Goal: Task Accomplishment & Management: Manage account settings

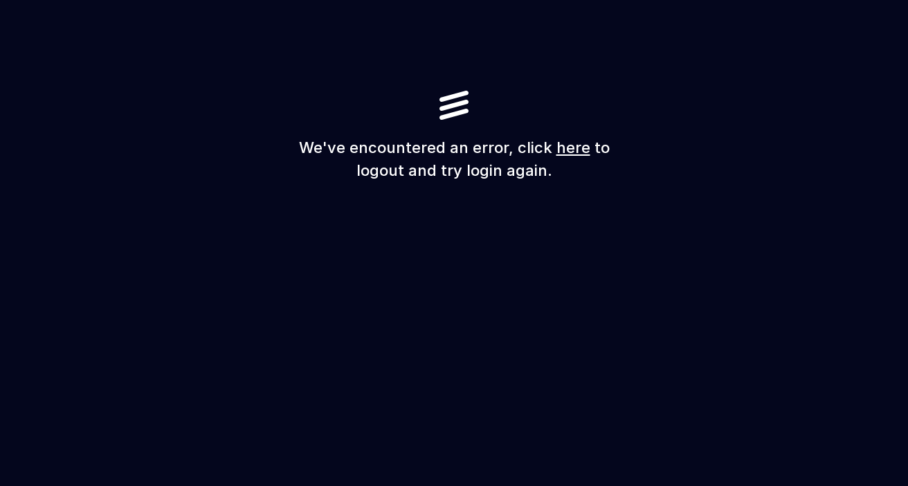
click at [566, 152] on link "here" at bounding box center [574, 147] width 34 height 18
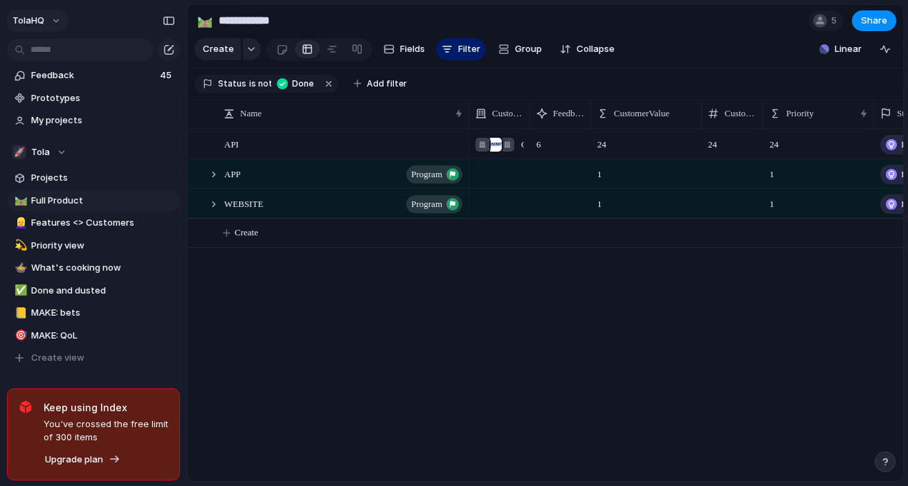
click at [35, 16] on span "TolaHQ" at bounding box center [28, 21] width 32 height 14
click at [49, 53] on span "Settings" at bounding box center [51, 52] width 38 height 14
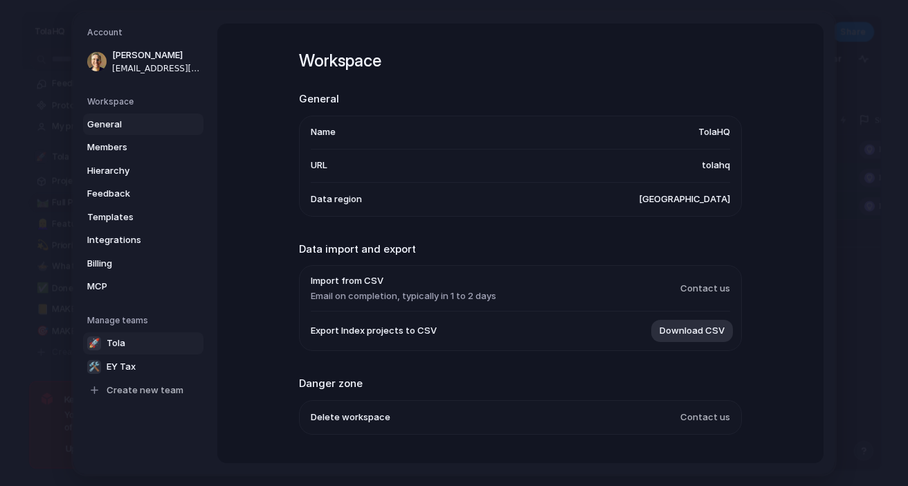
click at [115, 337] on span "Tola" at bounding box center [116, 343] width 19 height 14
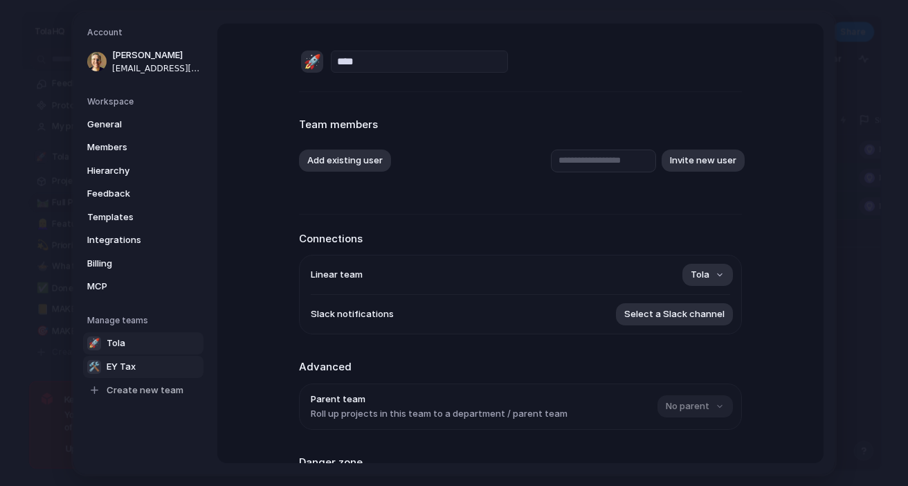
click at [118, 360] on span "EY Tax" at bounding box center [121, 366] width 29 height 14
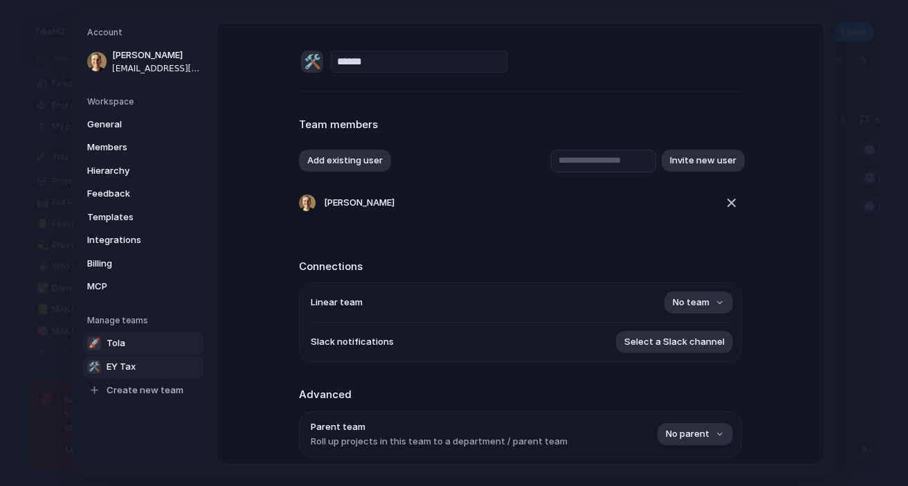
click at [118, 343] on span "Tola" at bounding box center [116, 343] width 19 height 14
type input "****"
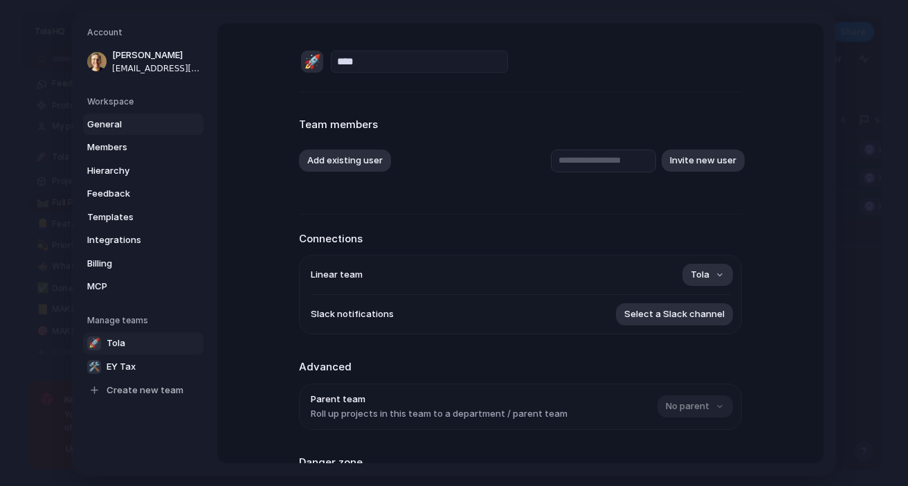
click at [118, 120] on span "General" at bounding box center [131, 124] width 89 height 14
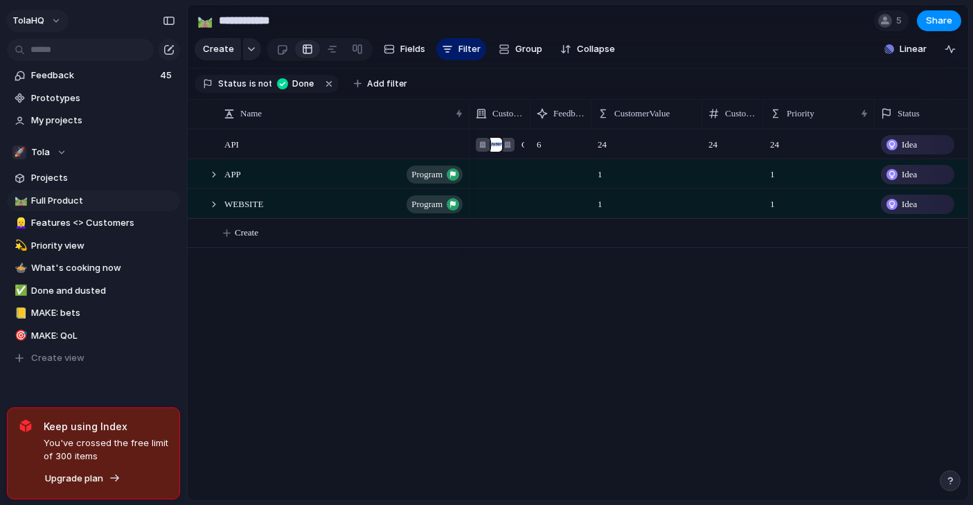
click at [43, 27] on button "TolaHQ" at bounding box center [37, 21] width 62 height 22
click at [51, 57] on span "Settings" at bounding box center [51, 52] width 38 height 14
click at [33, 21] on span "TolaHQ" at bounding box center [28, 21] width 32 height 14
click at [57, 46] on span "Settings" at bounding box center [51, 52] width 38 height 14
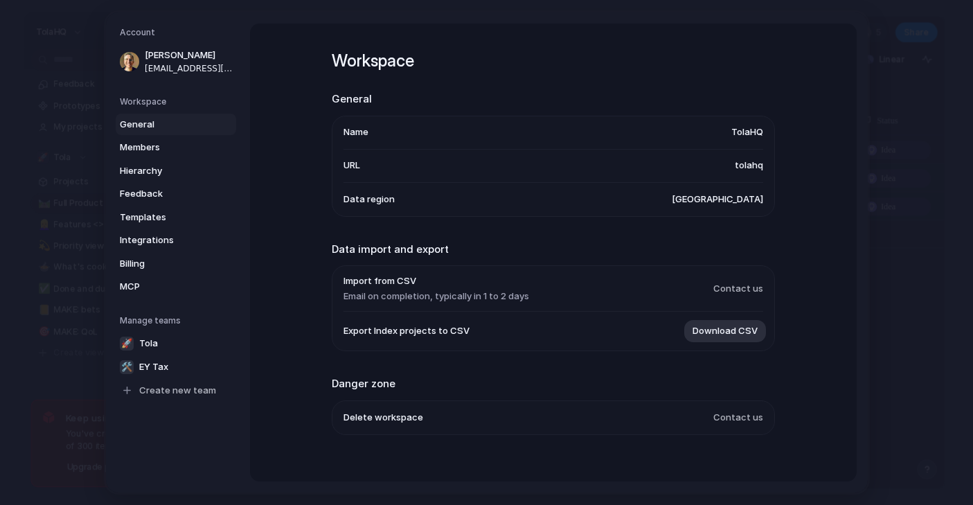
click at [156, 126] on span "General" at bounding box center [164, 125] width 89 height 14
click at [152, 147] on span "Members" at bounding box center [164, 148] width 89 height 14
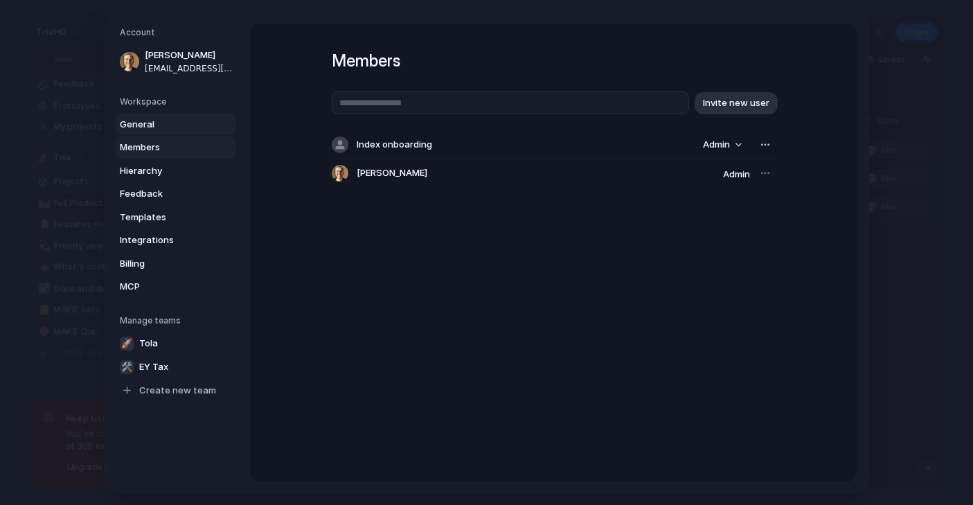
click at [145, 127] on span "General" at bounding box center [164, 125] width 89 height 14
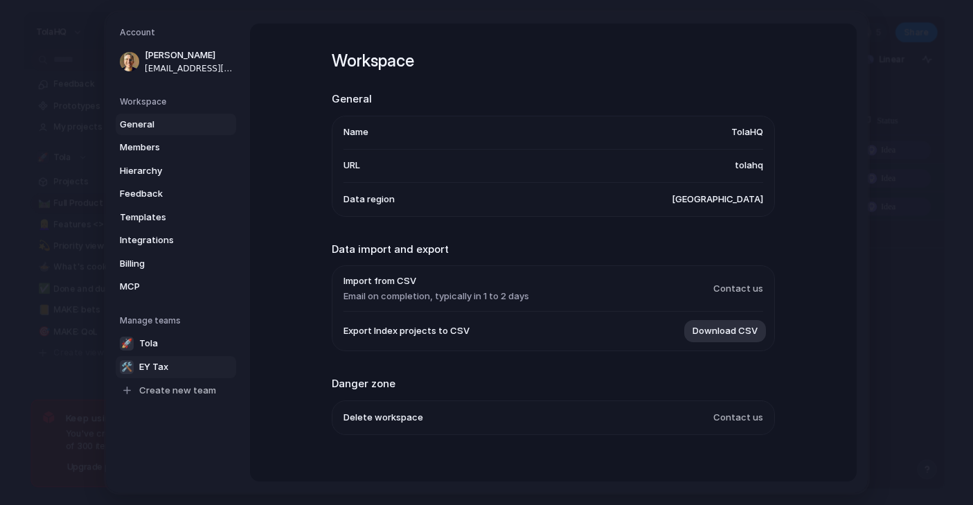
click at [151, 368] on span "EY Tax" at bounding box center [153, 367] width 29 height 14
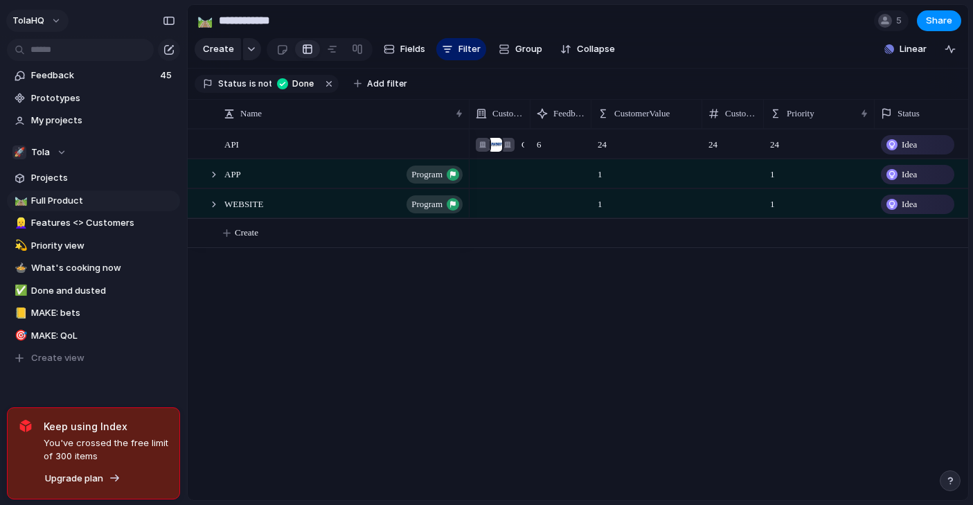
click at [42, 29] on button "TolaHQ" at bounding box center [37, 21] width 62 height 22
click at [50, 50] on span "Settings" at bounding box center [51, 52] width 38 height 14
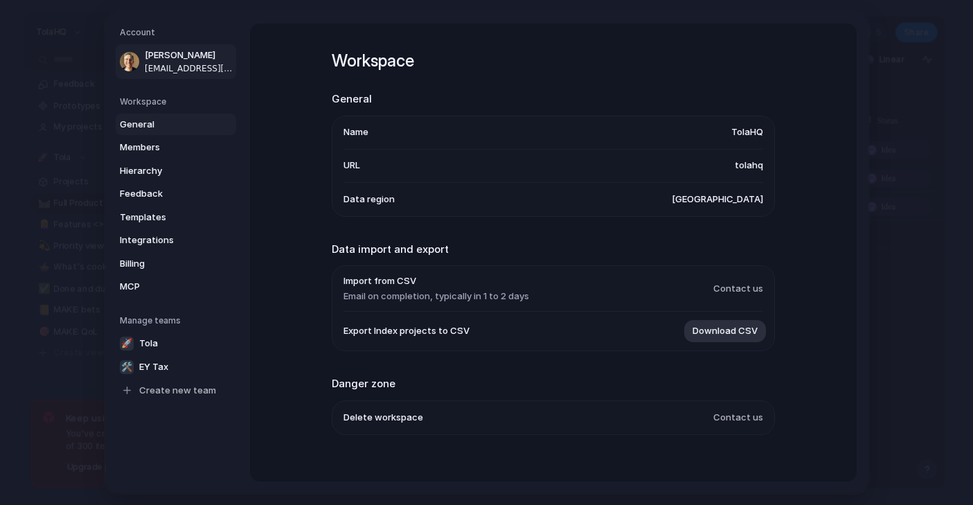
click at [170, 60] on span "Paulius Vlk" at bounding box center [189, 55] width 89 height 14
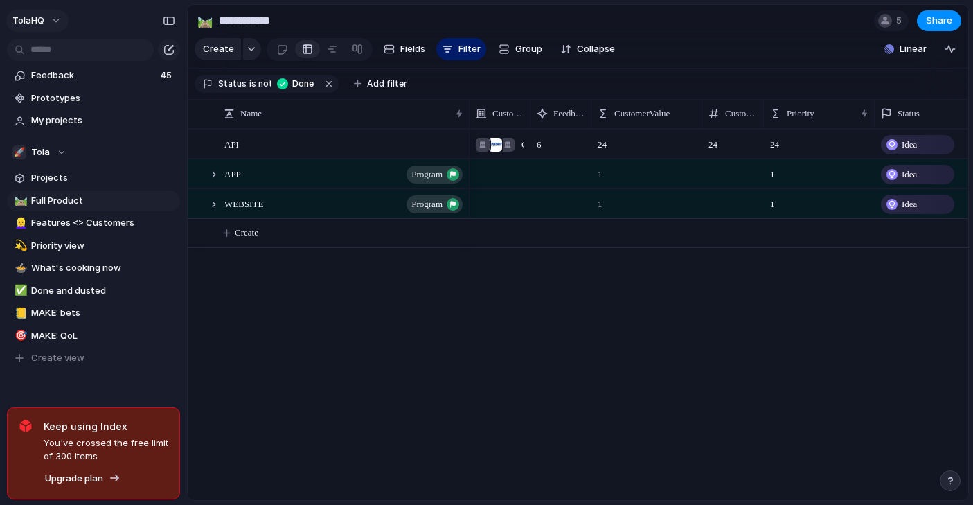
click at [44, 23] on span "TolaHQ" at bounding box center [28, 21] width 32 height 14
click at [61, 55] on span "Settings" at bounding box center [51, 52] width 38 height 14
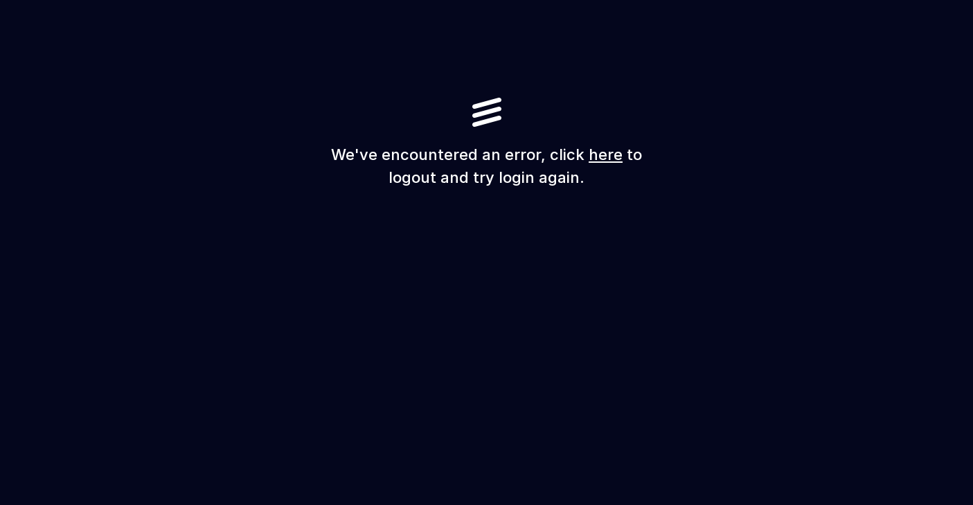
click at [602, 159] on link "here" at bounding box center [606, 154] width 34 height 18
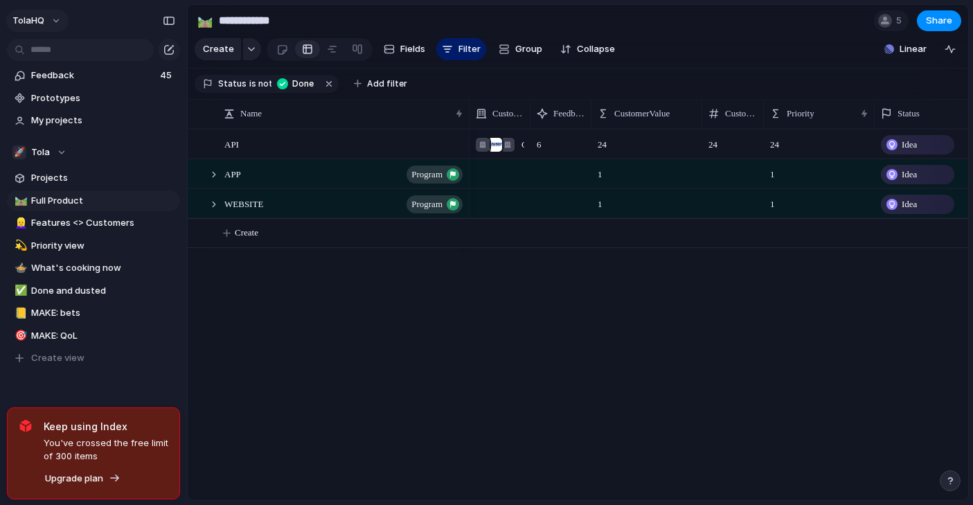
click at [38, 17] on span "TolaHQ" at bounding box center [28, 21] width 32 height 14
click at [53, 51] on span "Settings" at bounding box center [51, 52] width 38 height 14
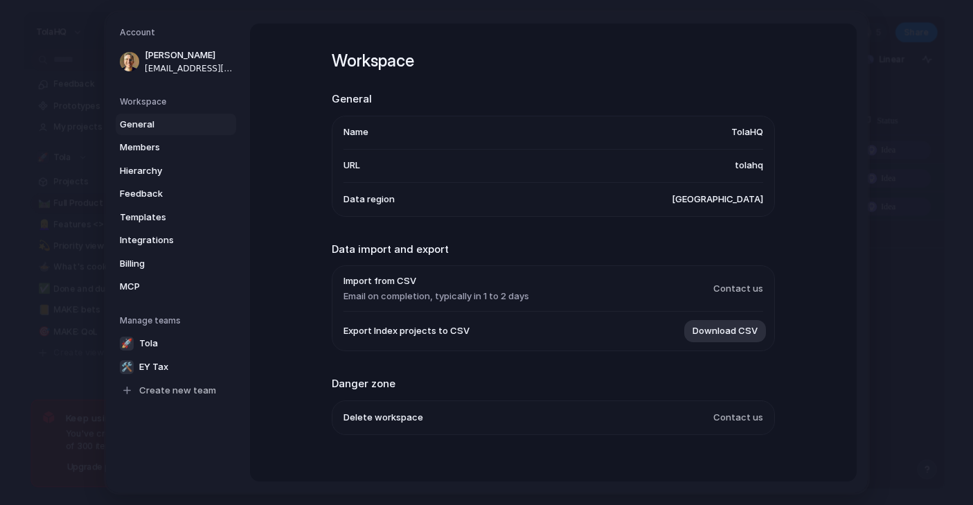
click at [139, 120] on span "General" at bounding box center [164, 125] width 89 height 14
click at [140, 121] on span "General" at bounding box center [164, 125] width 89 height 14
click at [759, 131] on span "TolaHQ" at bounding box center [747, 132] width 32 height 14
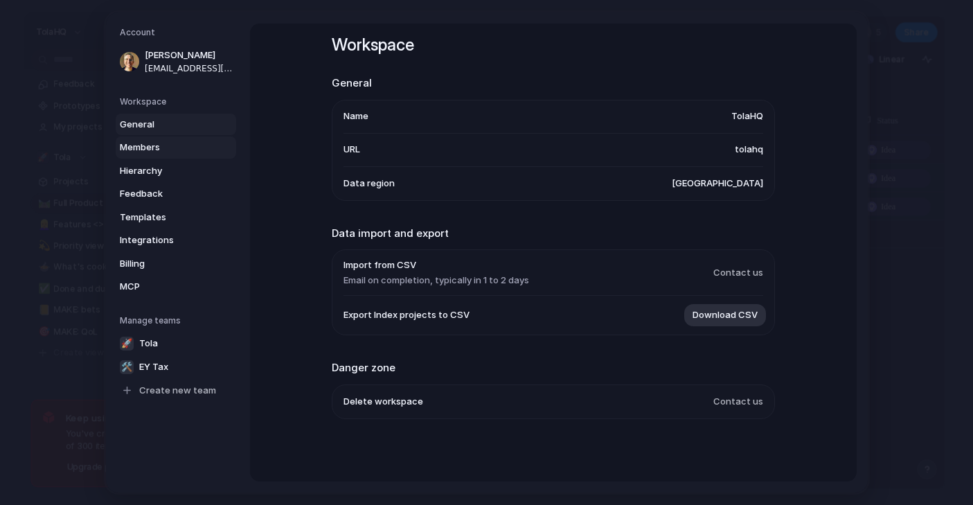
click at [140, 147] on span "Members" at bounding box center [164, 148] width 89 height 14
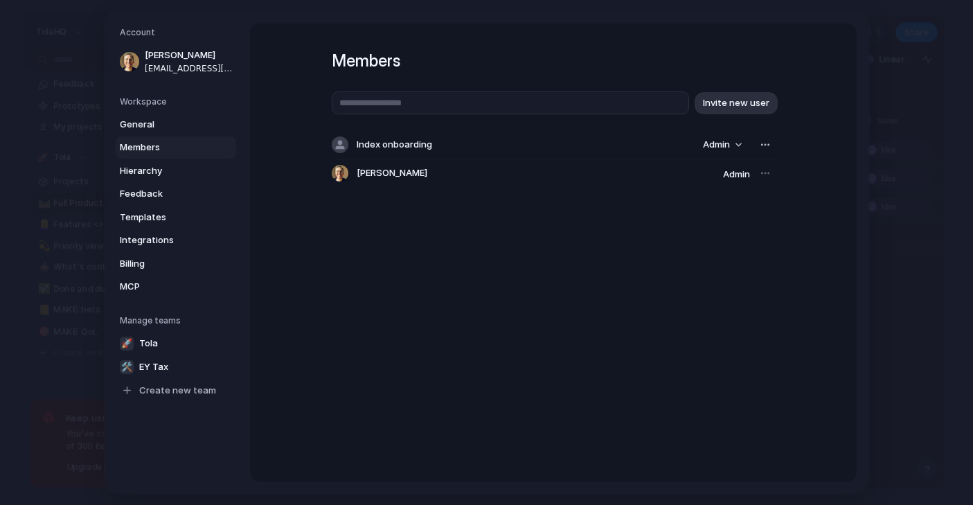
click at [140, 157] on link "Members" at bounding box center [176, 147] width 120 height 22
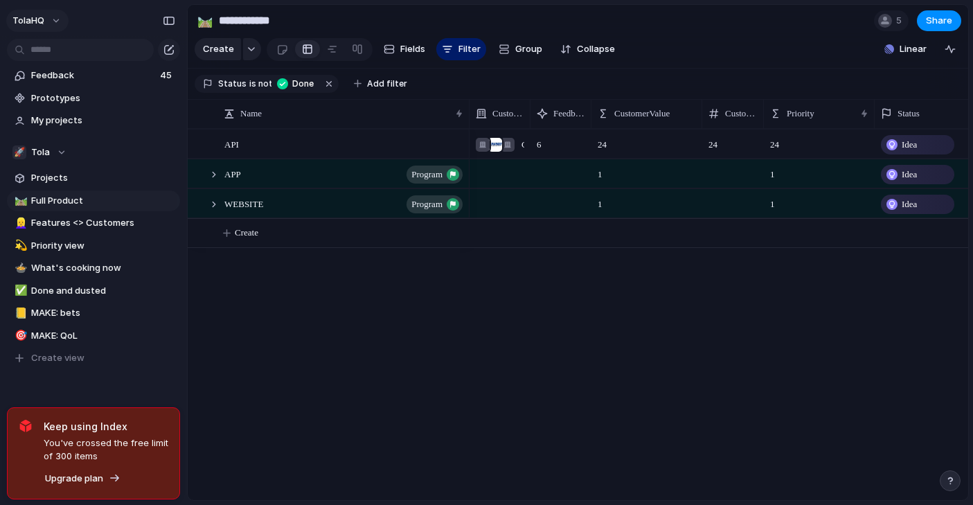
click at [35, 28] on button "TolaHQ" at bounding box center [37, 21] width 62 height 22
click at [44, 46] on span "Settings" at bounding box center [51, 52] width 38 height 14
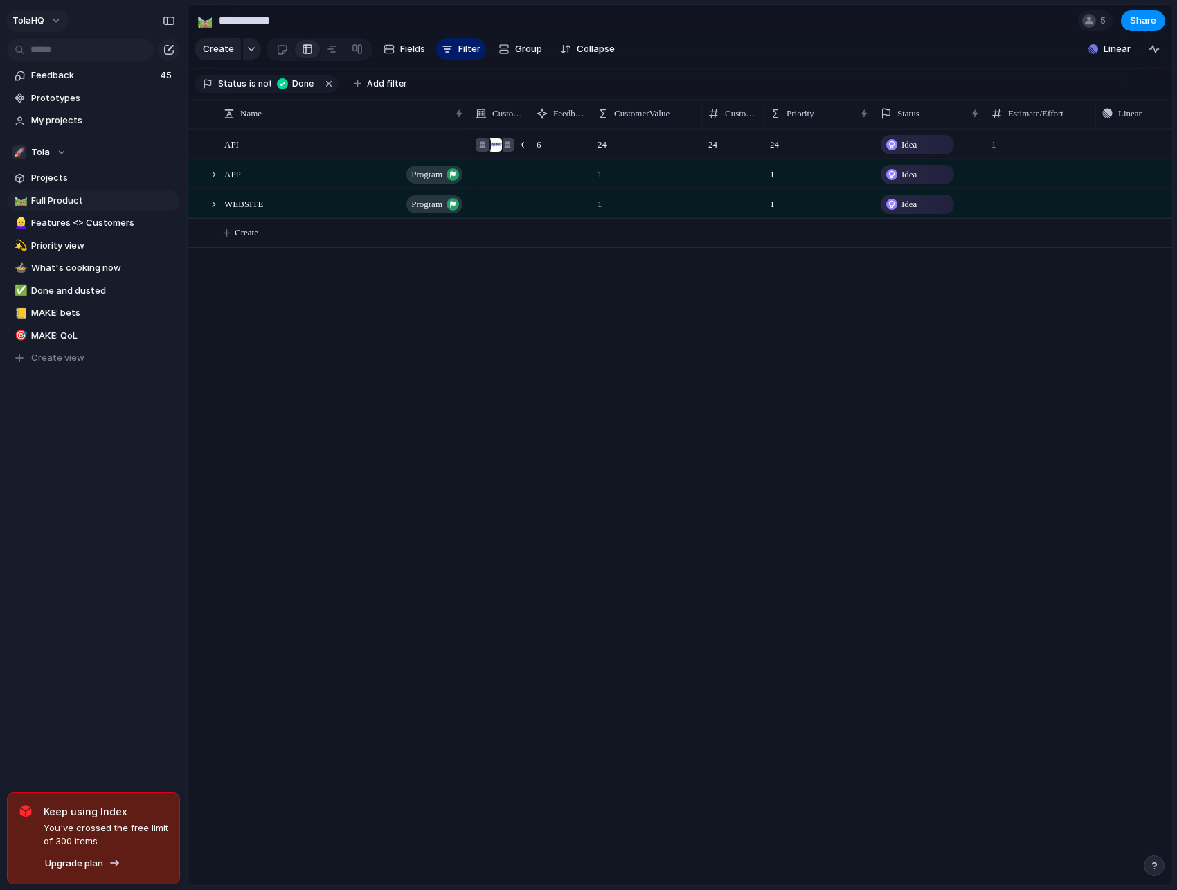
click at [54, 24] on button "TolaHQ" at bounding box center [37, 21] width 62 height 22
click at [55, 50] on span "Settings" at bounding box center [51, 52] width 38 height 14
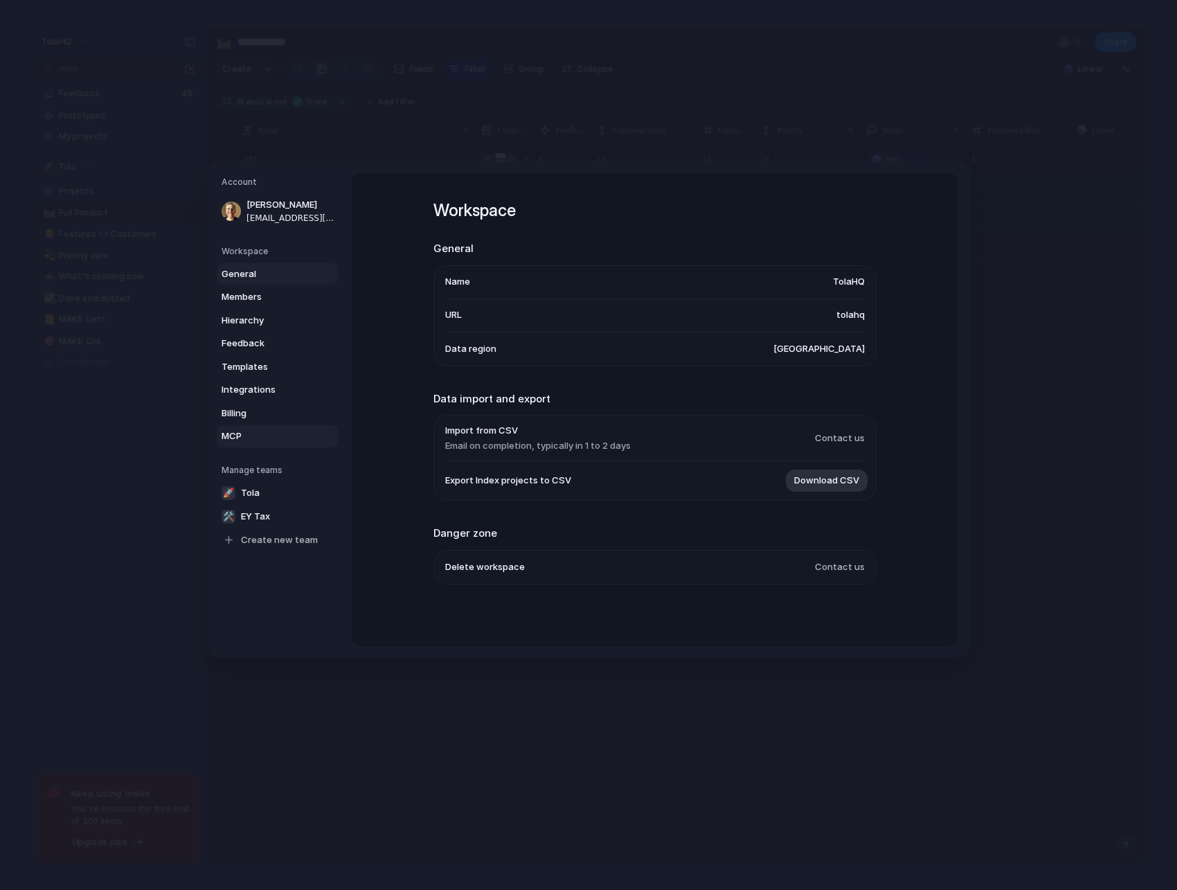
click at [245, 436] on span "MCP" at bounding box center [266, 436] width 89 height 14
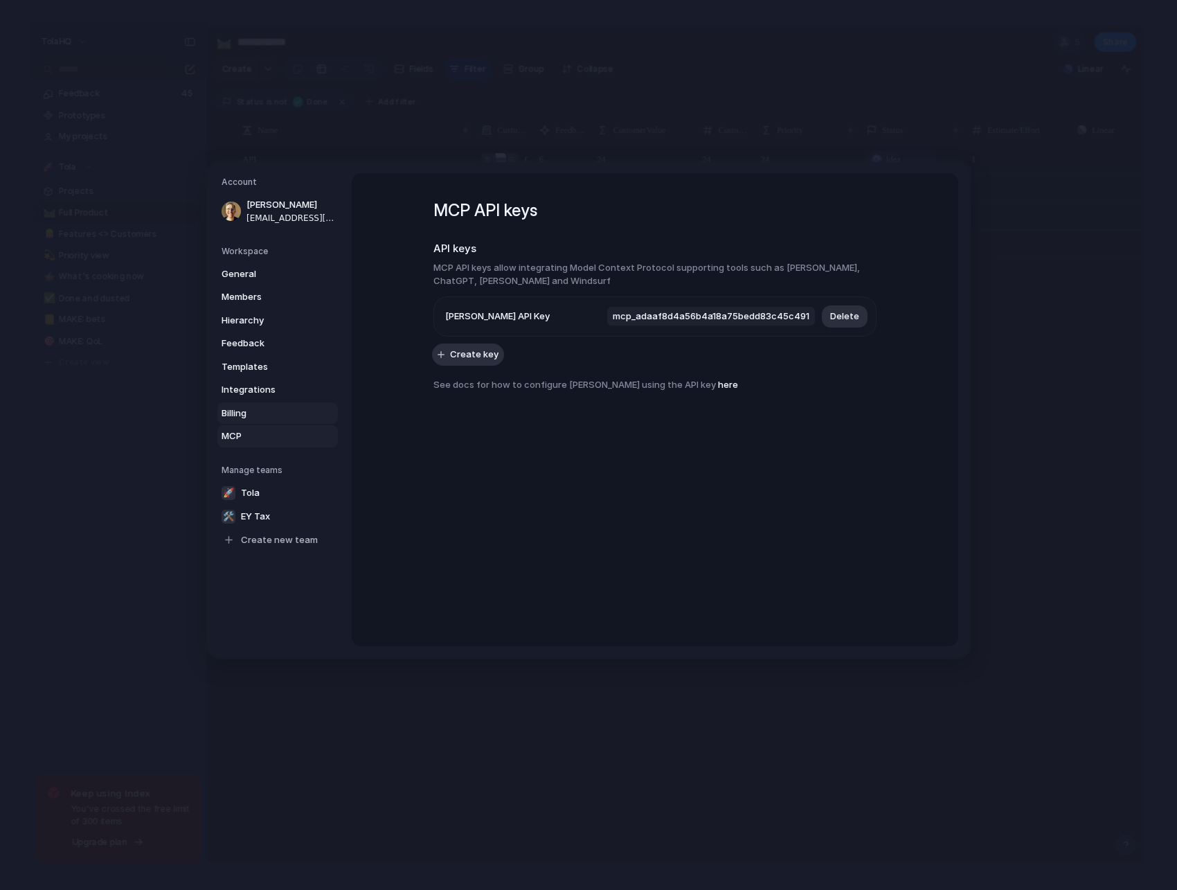
click at [242, 415] on span "Billing" at bounding box center [266, 413] width 89 height 14
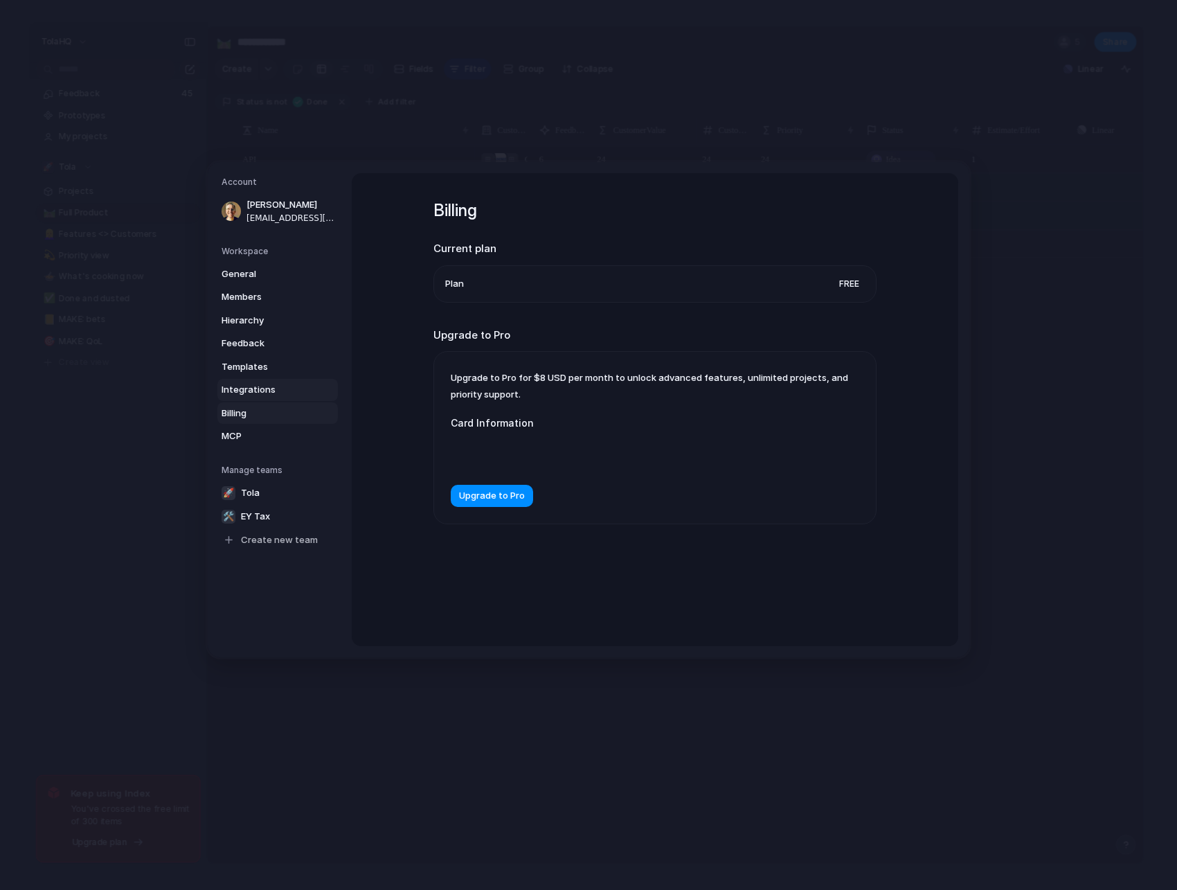
click at [240, 393] on span "Integrations" at bounding box center [266, 390] width 89 height 14
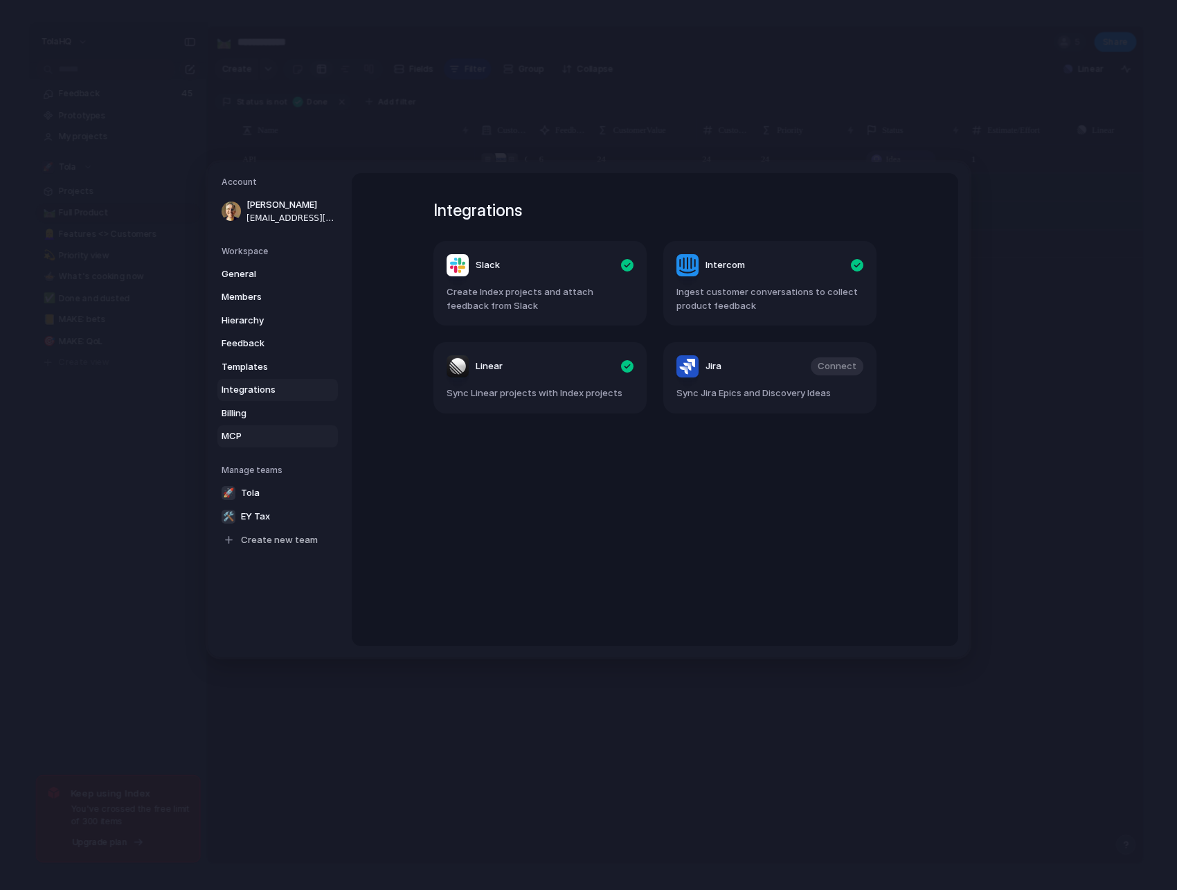
click at [240, 442] on link "MCP" at bounding box center [277, 436] width 120 height 22
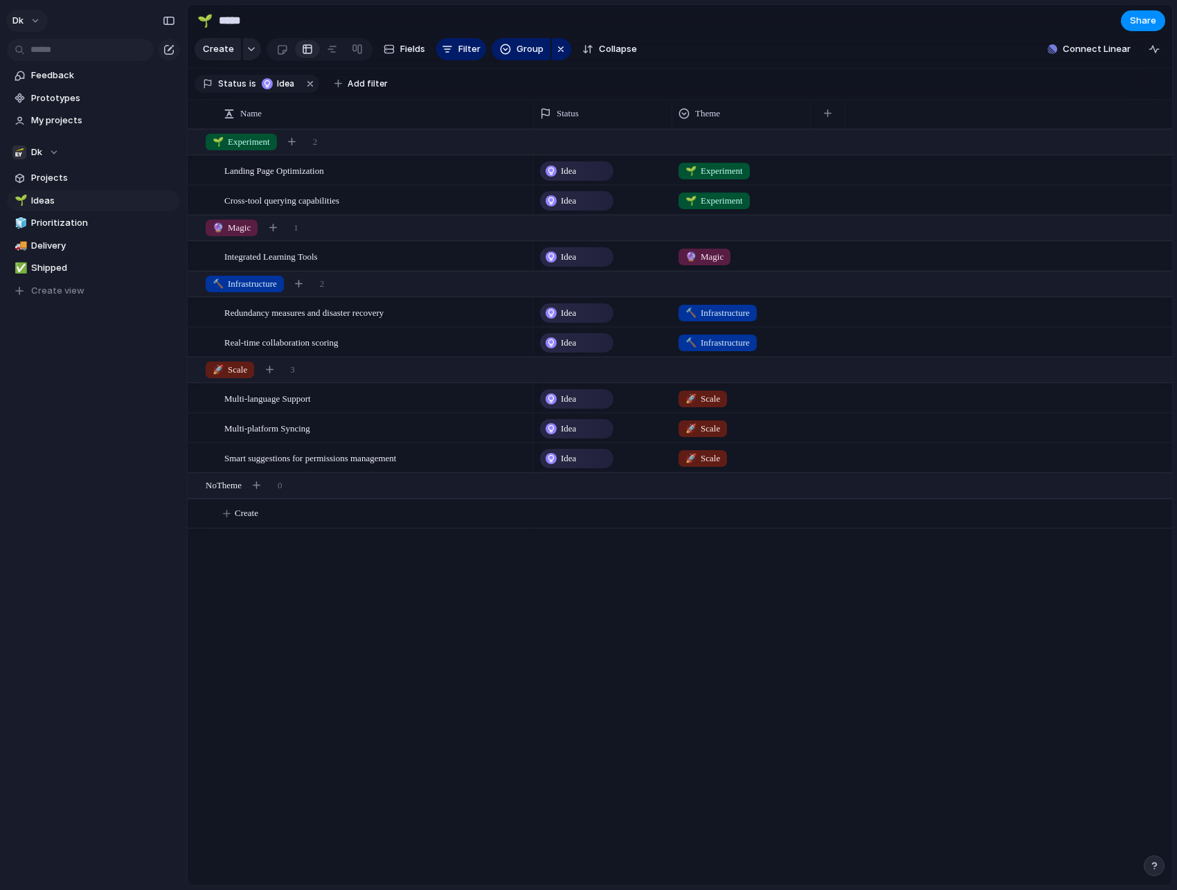
click at [30, 21] on button "dk" at bounding box center [27, 21] width 42 height 22
click at [55, 51] on span "Settings" at bounding box center [51, 52] width 38 height 14
click at [21, 30] on button "dk" at bounding box center [27, 21] width 42 height 22
click at [177, 137] on li "Dk" at bounding box center [187, 140] width 79 height 22
click at [28, 23] on button "dk" at bounding box center [27, 21] width 42 height 22
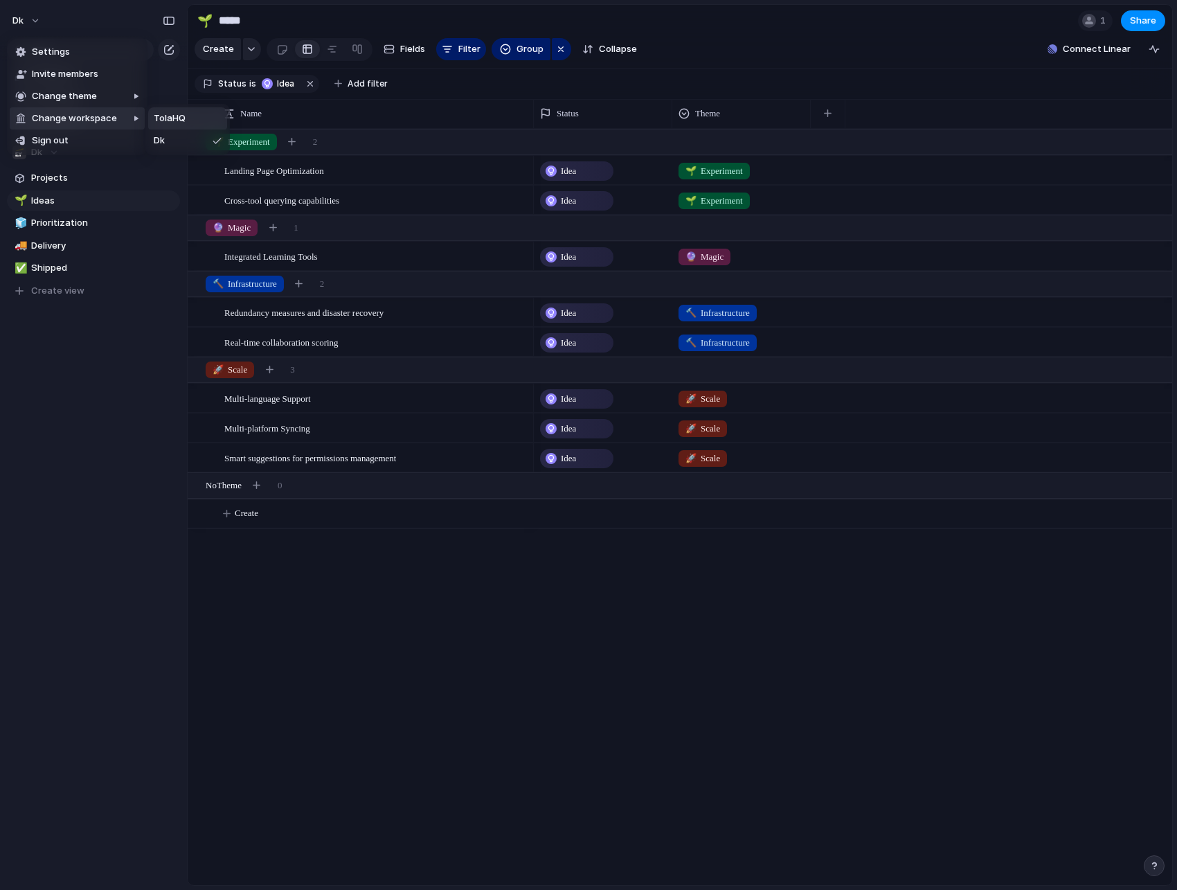
click at [174, 116] on span "TolaHQ" at bounding box center [170, 118] width 32 height 14
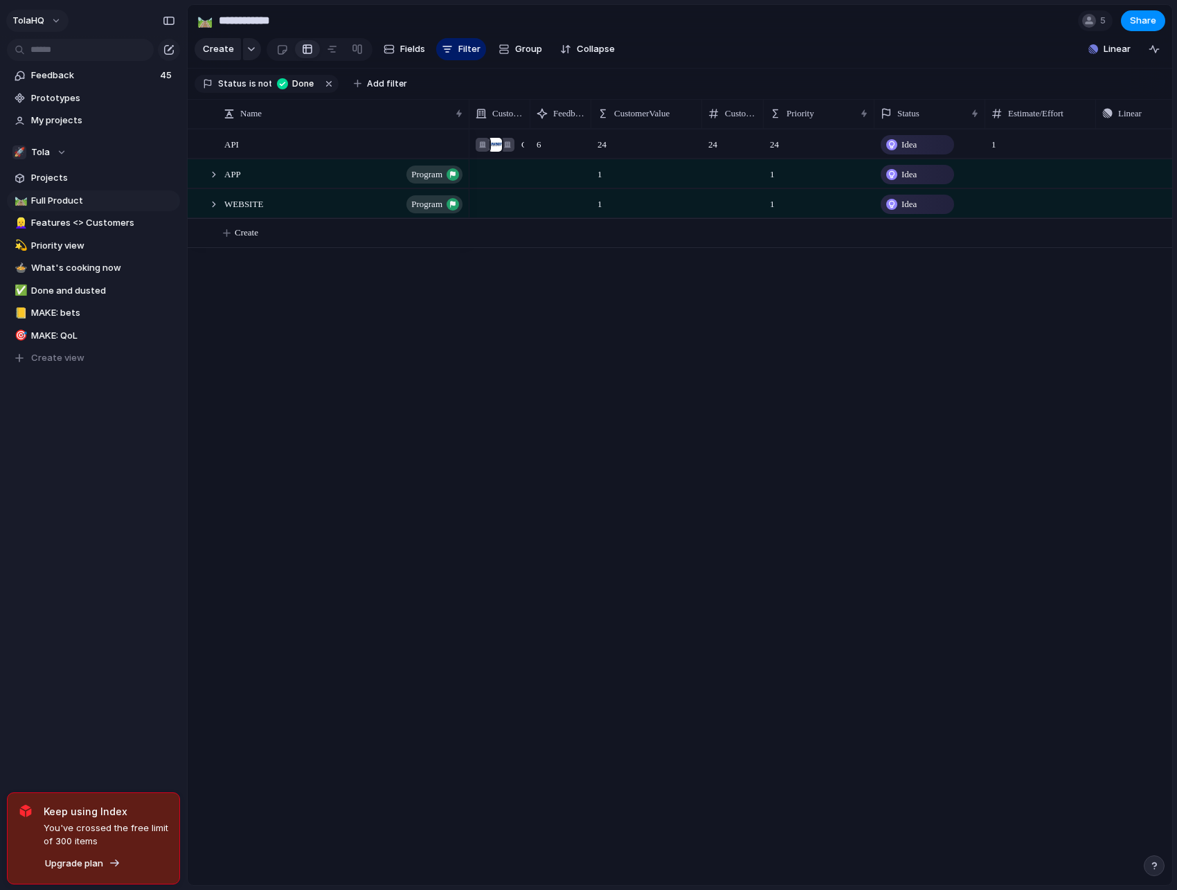
click at [46, 15] on button "TolaHQ" at bounding box center [37, 21] width 62 height 22
click at [188, 144] on li "Dk" at bounding box center [187, 140] width 79 height 22
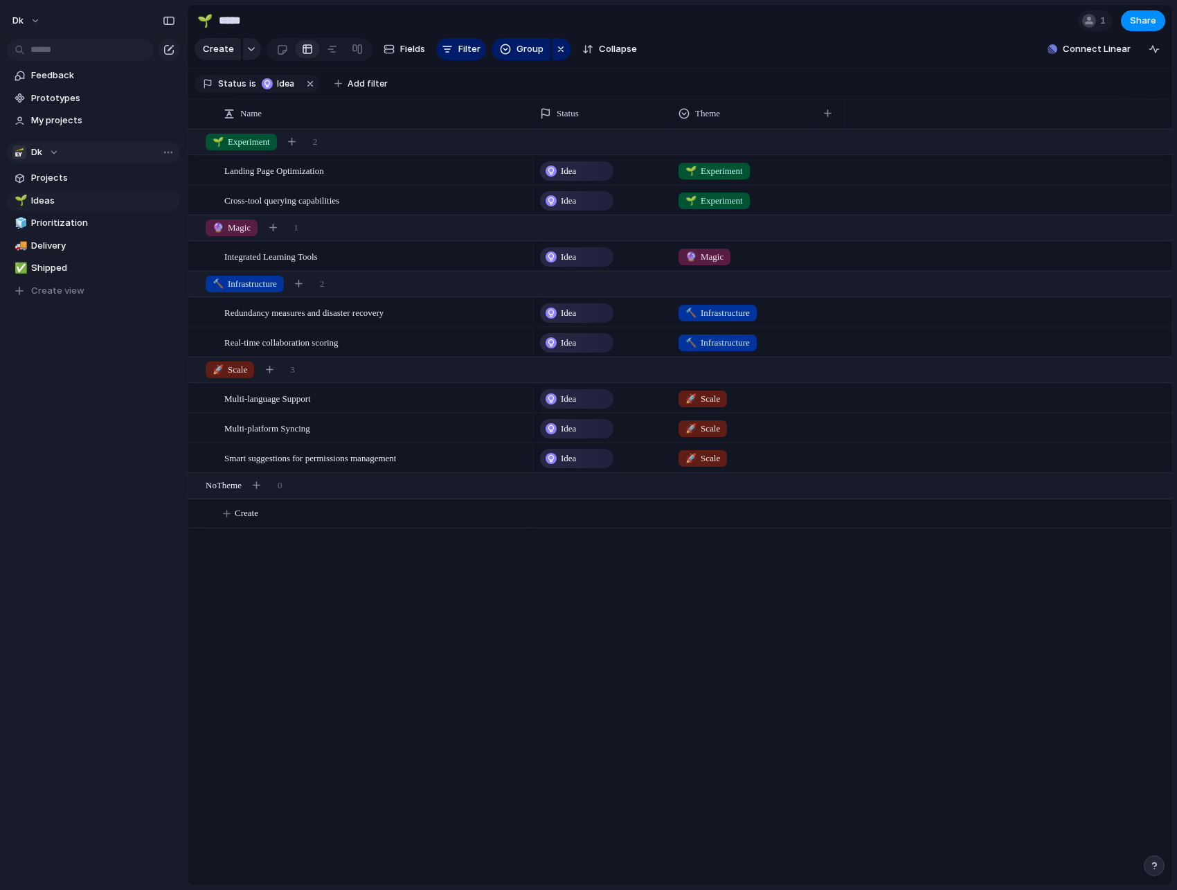
click at [56, 152] on div "Dk" at bounding box center [35, 152] width 46 height 14
click at [37, 151] on div "Dk Create new team" at bounding box center [588, 445] width 1177 height 890
click at [36, 150] on span "Dk" at bounding box center [36, 152] width 11 height 14
click at [53, 206] on span "Dk" at bounding box center [48, 208] width 11 height 14
click at [30, 15] on button "dk" at bounding box center [27, 21] width 42 height 22
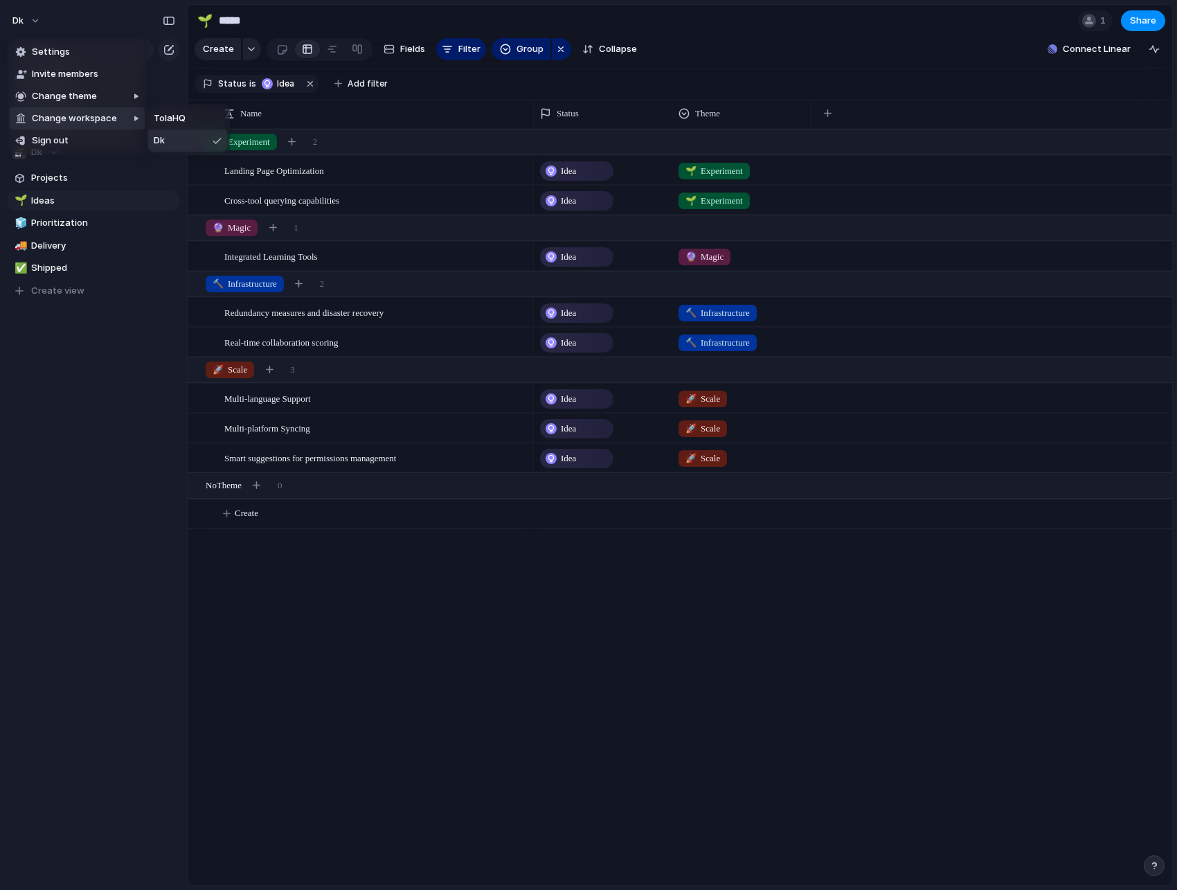
click at [172, 138] on li "Dk" at bounding box center [187, 140] width 79 height 22
click at [28, 12] on button "dk" at bounding box center [27, 21] width 42 height 22
click at [165, 118] on span "TolaHQ" at bounding box center [170, 118] width 32 height 14
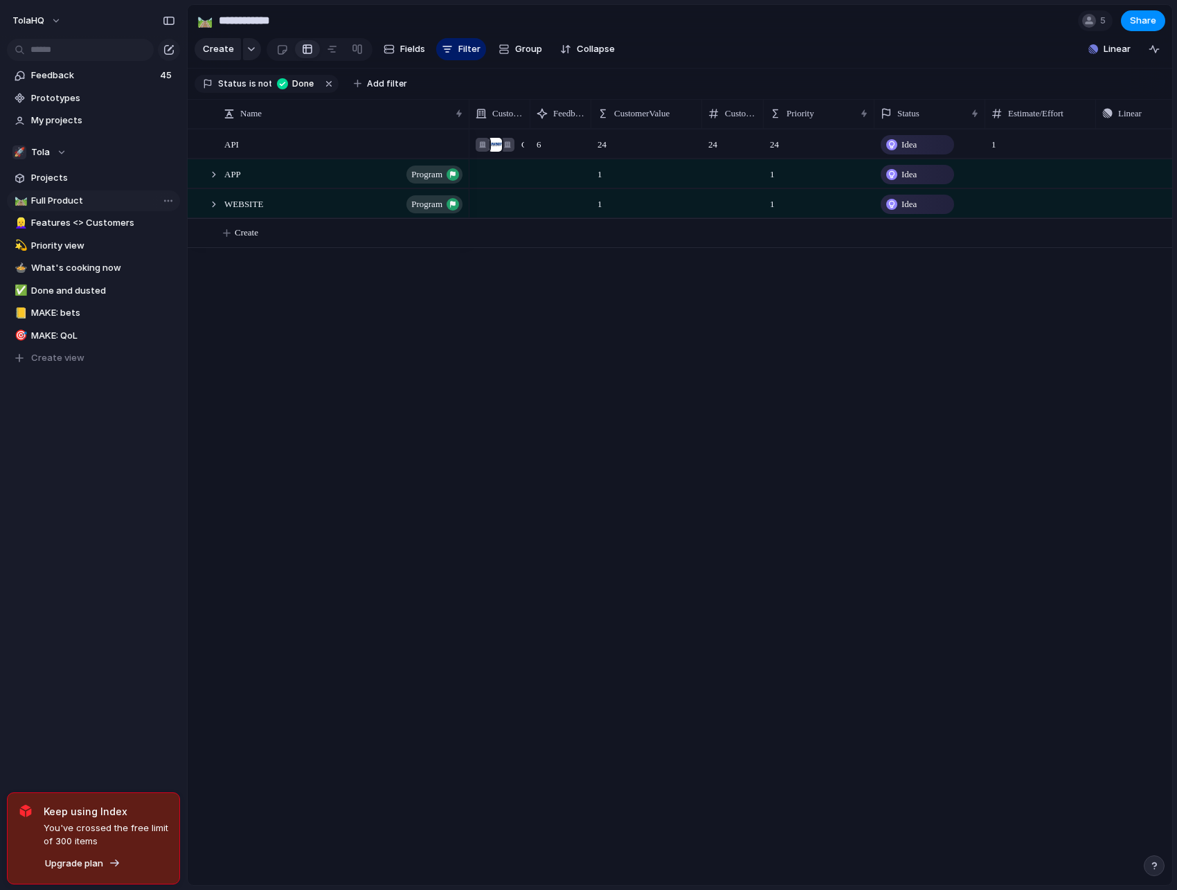
click at [80, 197] on span "Full Product" at bounding box center [103, 201] width 144 height 14
click at [66, 200] on span "Full Product" at bounding box center [103, 201] width 144 height 14
click at [215, 174] on div at bounding box center [214, 174] width 12 height 12
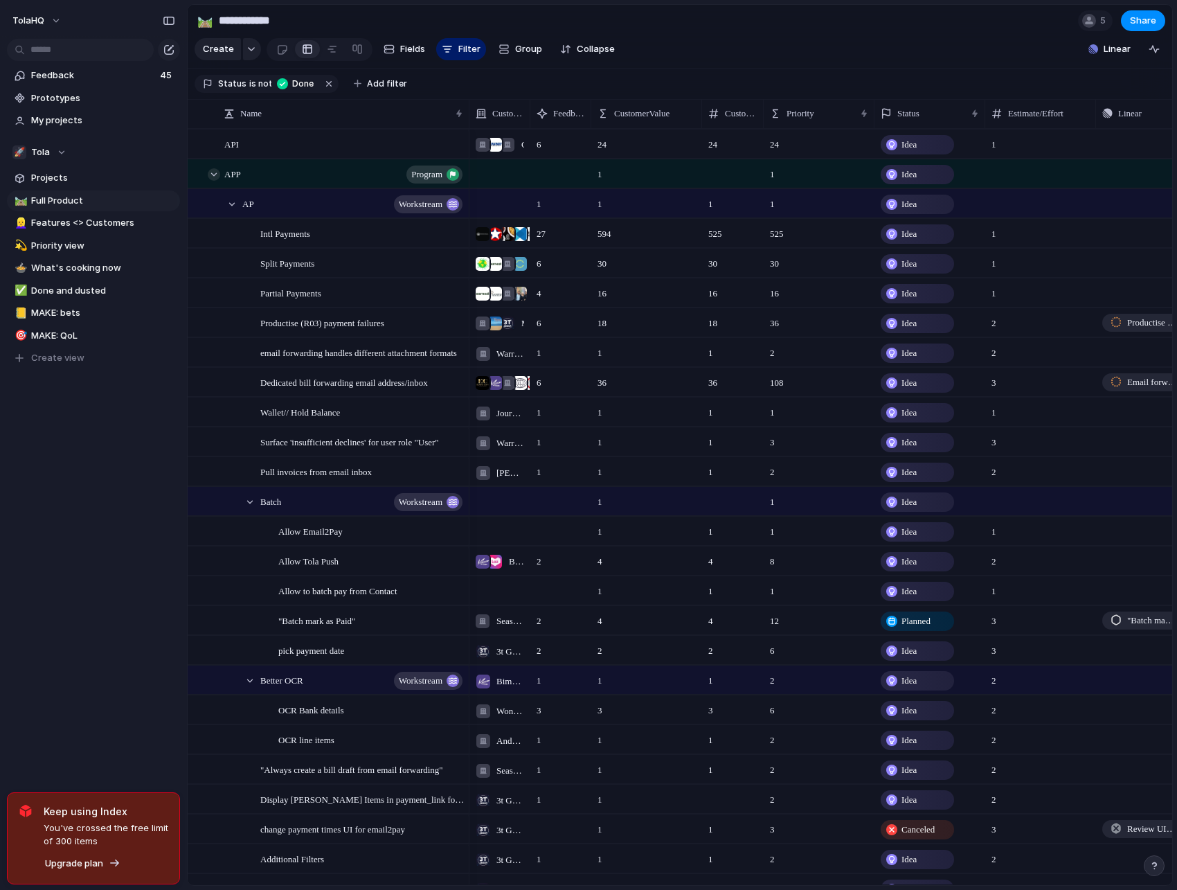
click at [215, 174] on div at bounding box center [214, 174] width 12 height 12
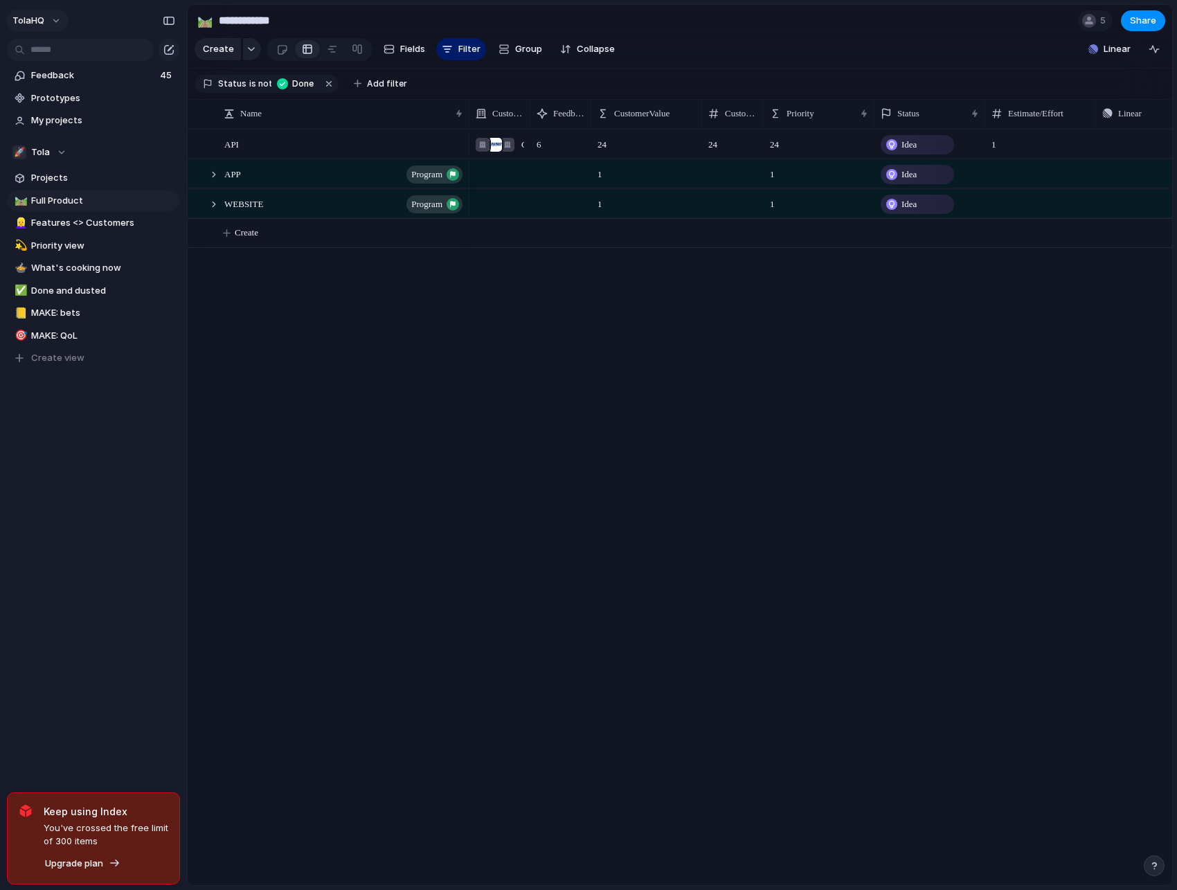
click at [30, 16] on span "TolaHQ" at bounding box center [28, 21] width 32 height 14
click at [169, 141] on li "Dk" at bounding box center [187, 140] width 79 height 22
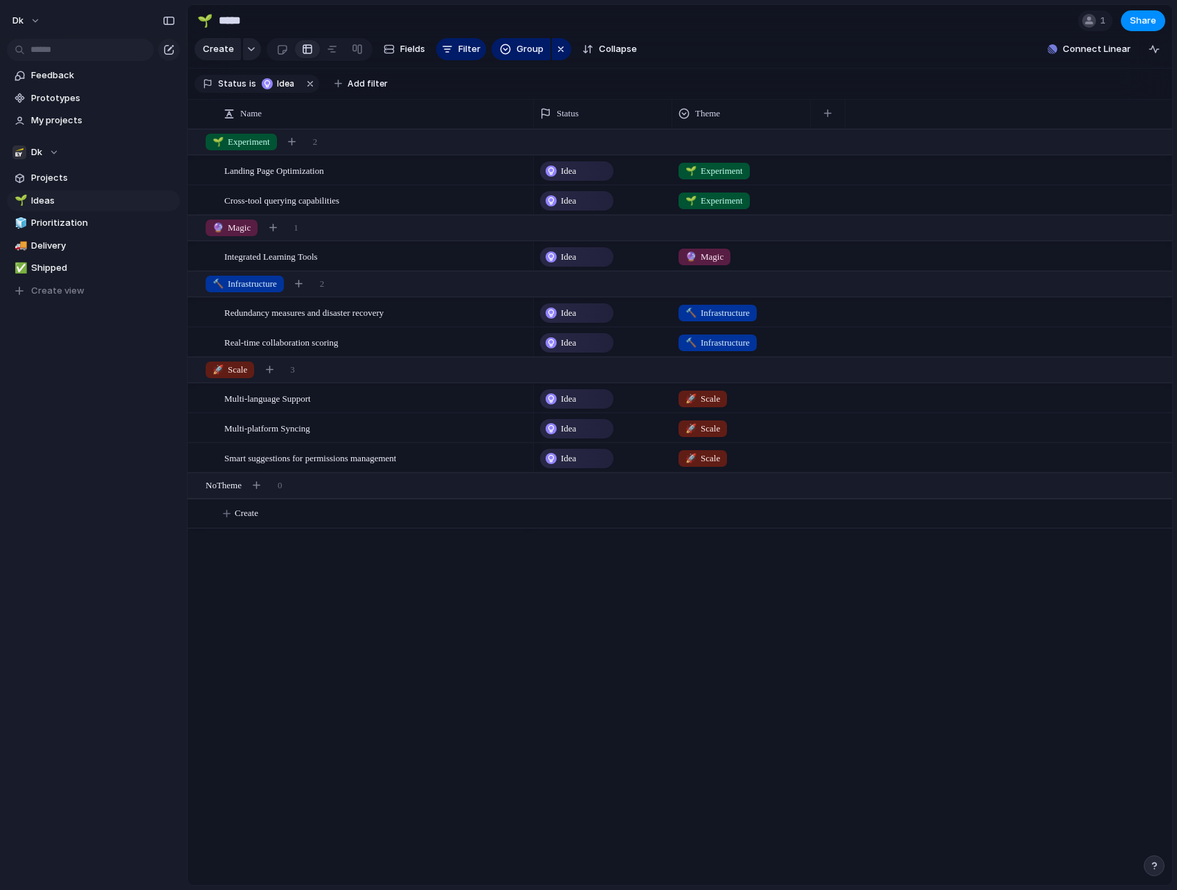
click at [404, 675] on div "Landing Page Optimization Cross-tool querying capabilities Integrated Learning …" at bounding box center [680, 507] width 985 height 756
click at [26, 24] on button "dk" at bounding box center [27, 21] width 42 height 22
click at [53, 54] on span "Settings" at bounding box center [51, 52] width 38 height 14
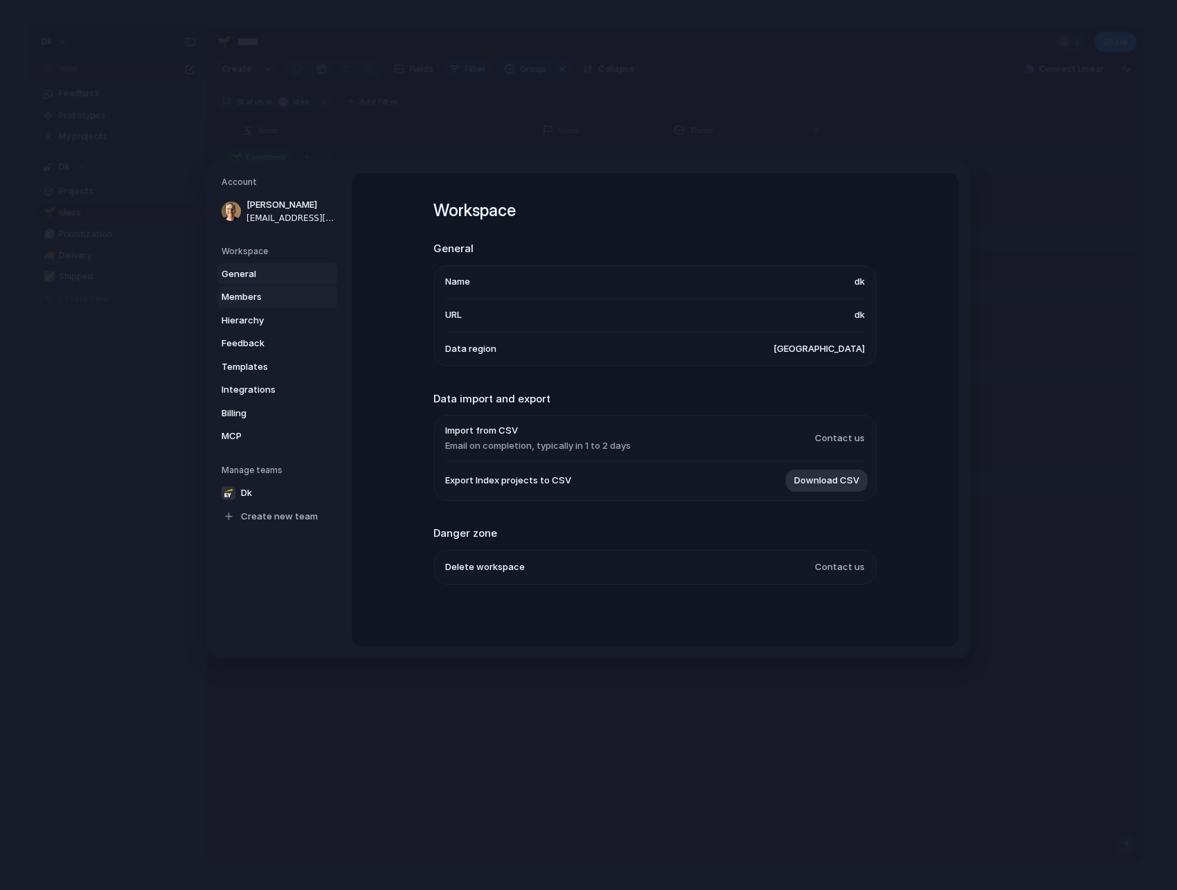
click at [260, 298] on span "Members" at bounding box center [266, 297] width 89 height 14
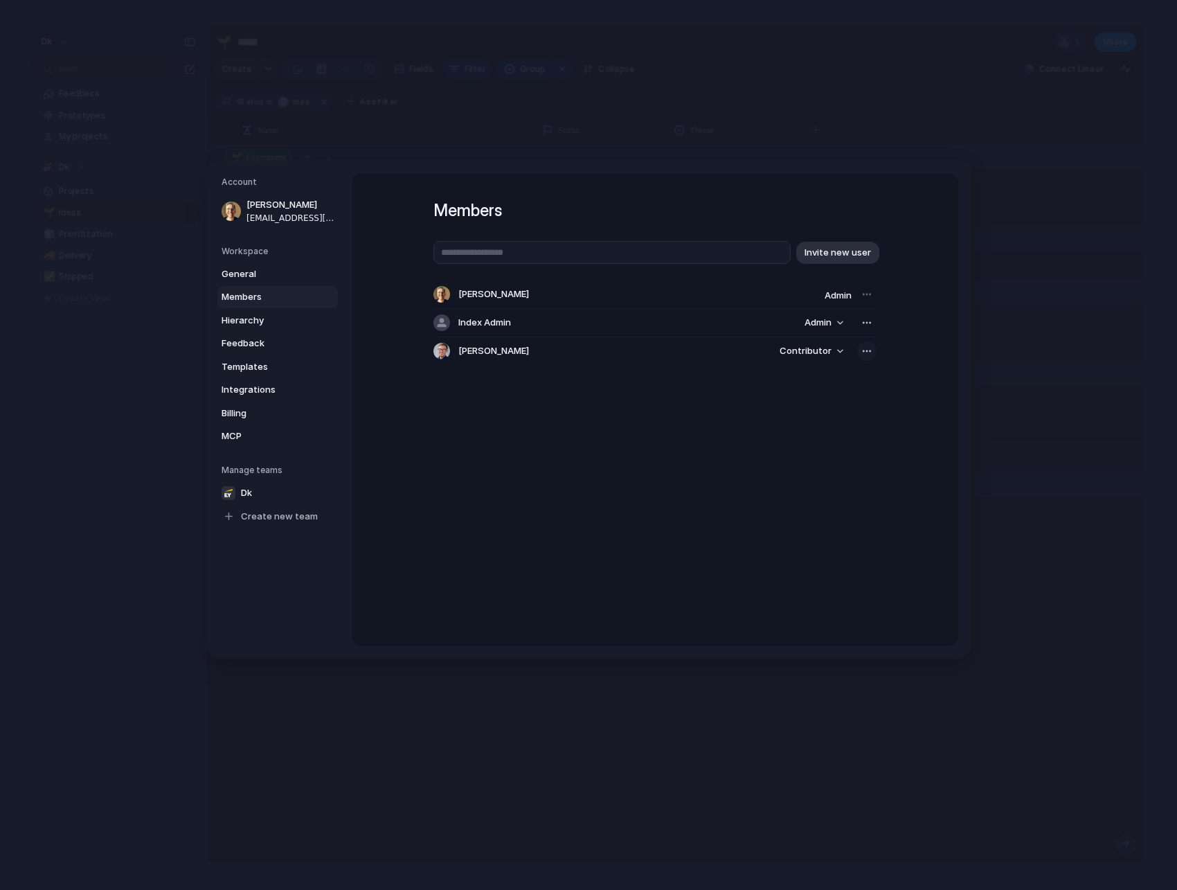
click at [863, 349] on div "button" at bounding box center [866, 351] width 11 height 11
click at [615, 393] on div "Remove from workspace" at bounding box center [588, 445] width 1177 height 890
click at [484, 356] on span "[PERSON_NAME]" at bounding box center [493, 351] width 71 height 14
click at [473, 298] on span "[PERSON_NAME]" at bounding box center [493, 294] width 71 height 14
click at [866, 291] on div at bounding box center [866, 294] width 19 height 19
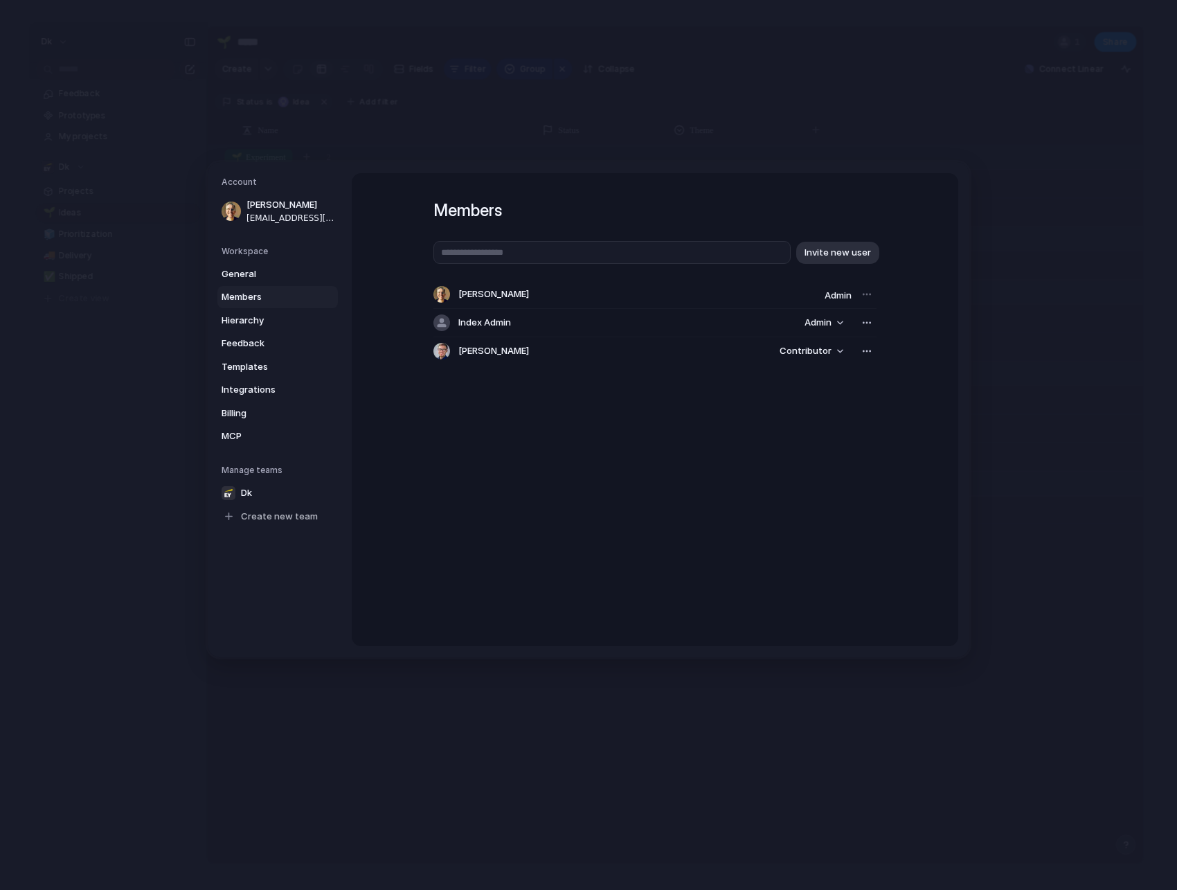
click at [866, 294] on div at bounding box center [866, 294] width 19 height 19
click at [492, 303] on div "[PERSON_NAME] Admin" at bounding box center [654, 294] width 443 height 28
click at [872, 352] on button "button" at bounding box center [866, 350] width 19 height 19
click at [856, 380] on span "Remove from workspace" at bounding box center [815, 381] width 108 height 14
click at [252, 299] on span "Members" at bounding box center [266, 297] width 89 height 14
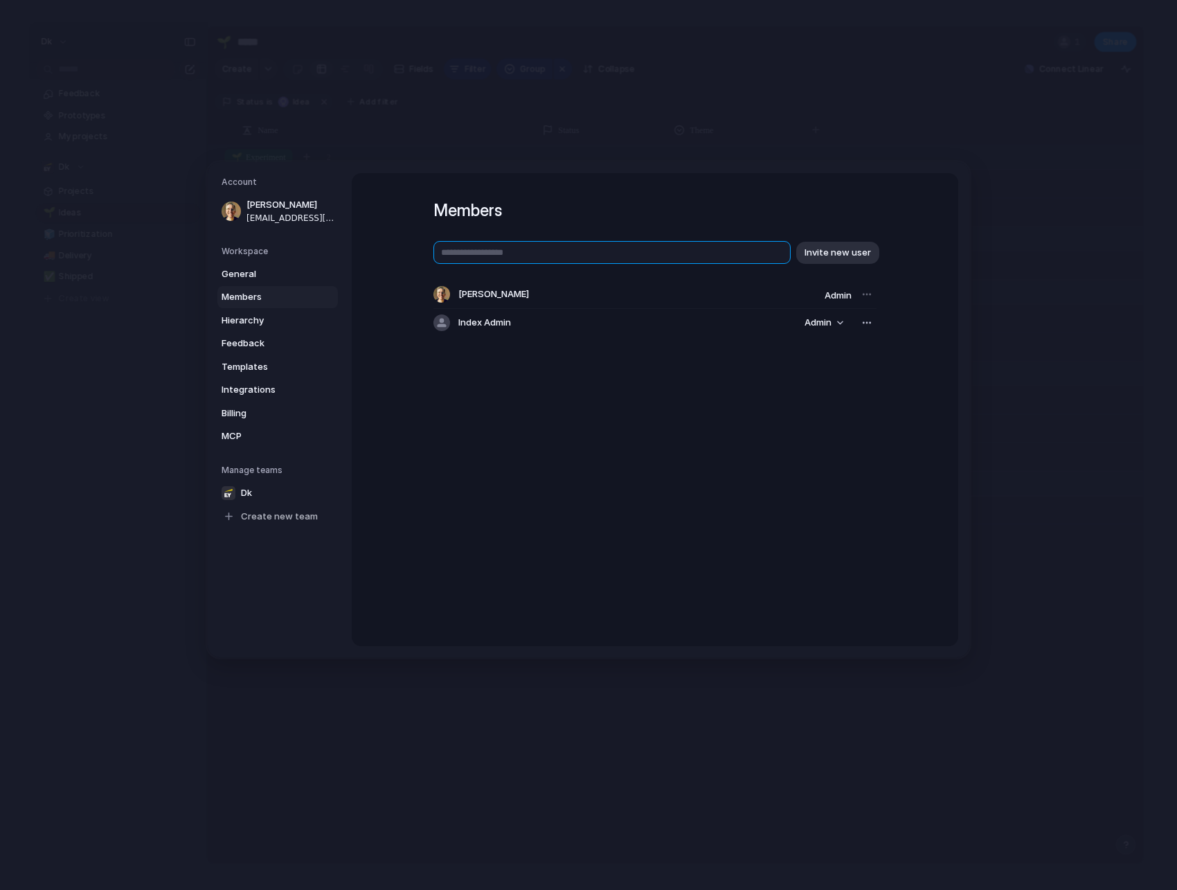
click at [507, 246] on input "text" at bounding box center [611, 252] width 357 height 23
type input "**********"
click at [822, 258] on span "Invite new user" at bounding box center [838, 252] width 66 height 14
click at [795, 431] on div "Members Invite new user [PERSON_NAME] Admin Index Admin Admin Invited: [PERSON_…" at bounding box center [655, 409] width 607 height 473
click at [841, 320] on button "Admin" at bounding box center [823, 322] width 55 height 19
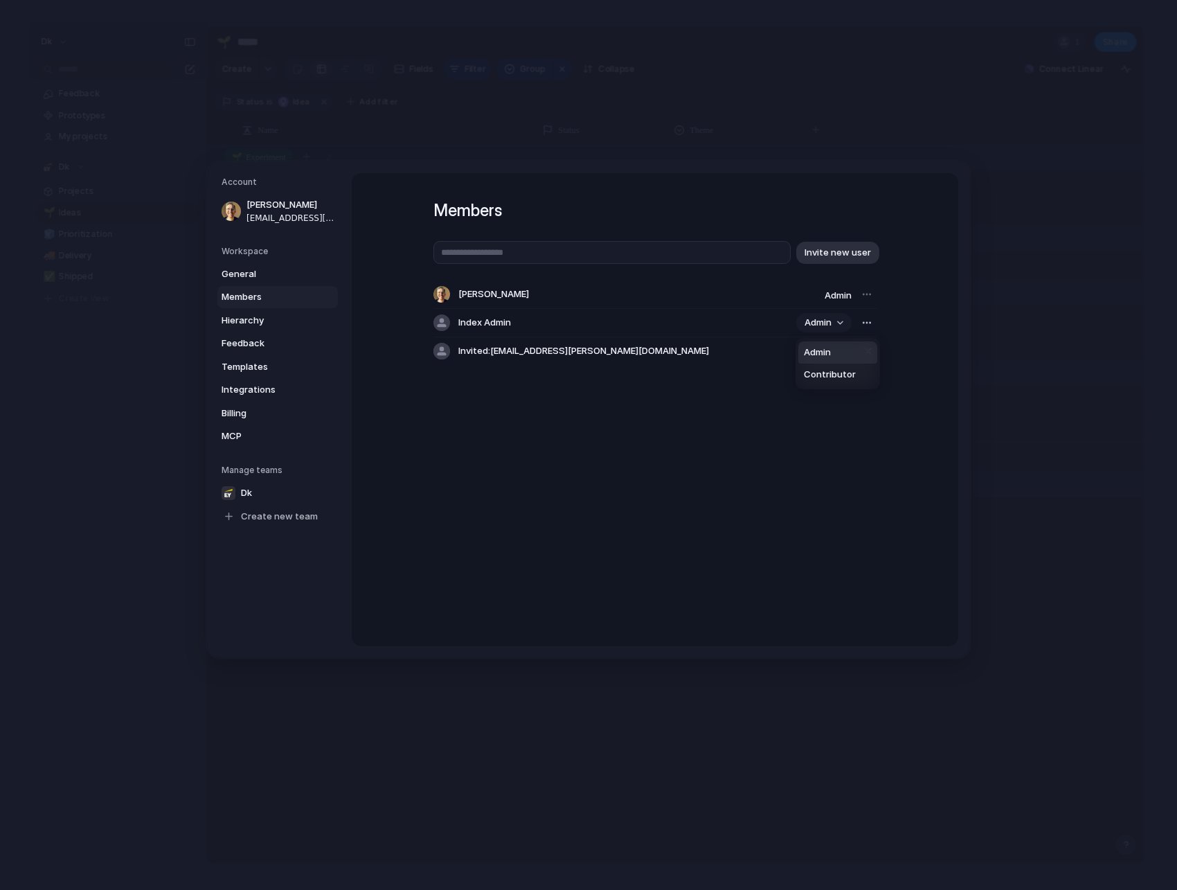
click at [841, 320] on div "Admin Contributor" at bounding box center [588, 445] width 1177 height 890
click at [537, 350] on span "Invited: [PERSON_NAME][EMAIL_ADDRESS][DOMAIN_NAME]" at bounding box center [583, 351] width 251 height 14
click at [246, 291] on span "Members" at bounding box center [266, 297] width 89 height 14
click at [246, 314] on span "Hierarchy" at bounding box center [266, 320] width 89 height 14
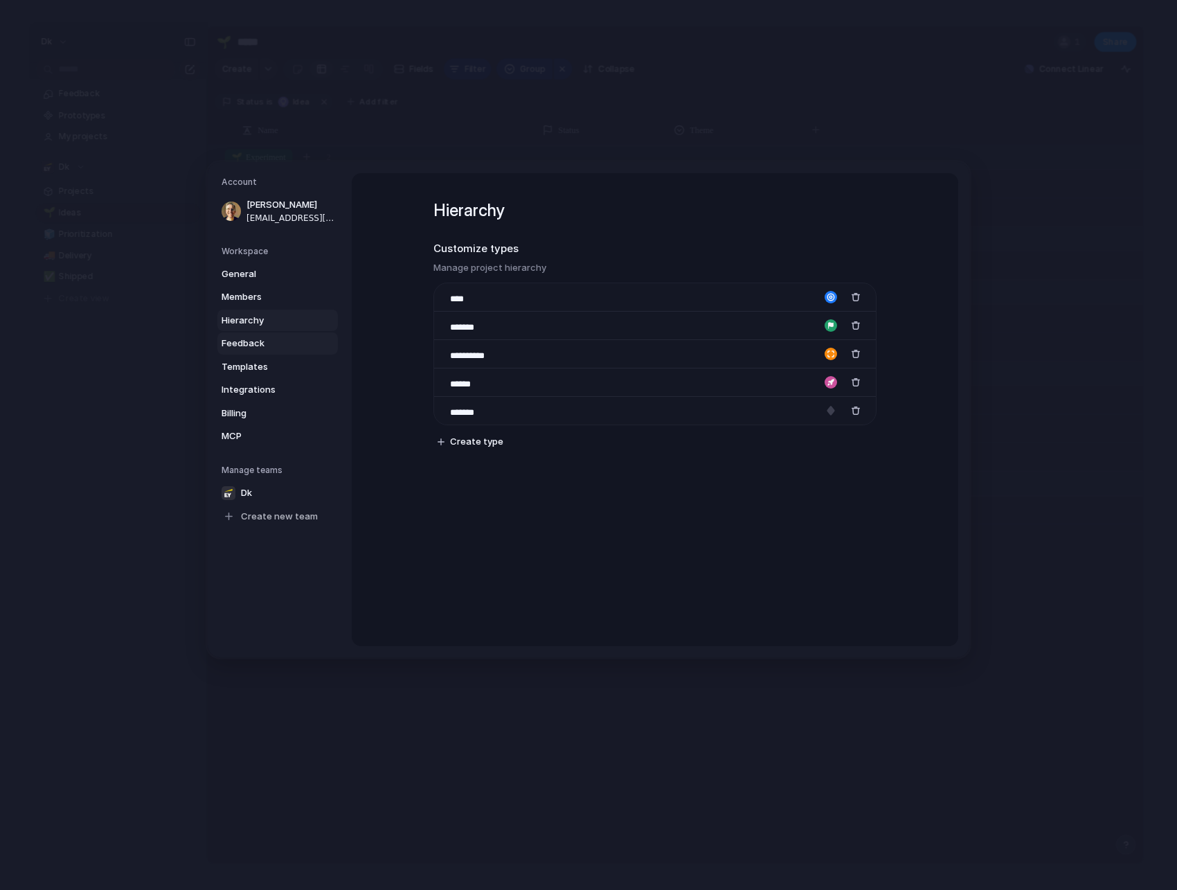
click at [242, 341] on span "Feedback" at bounding box center [266, 344] width 89 height 14
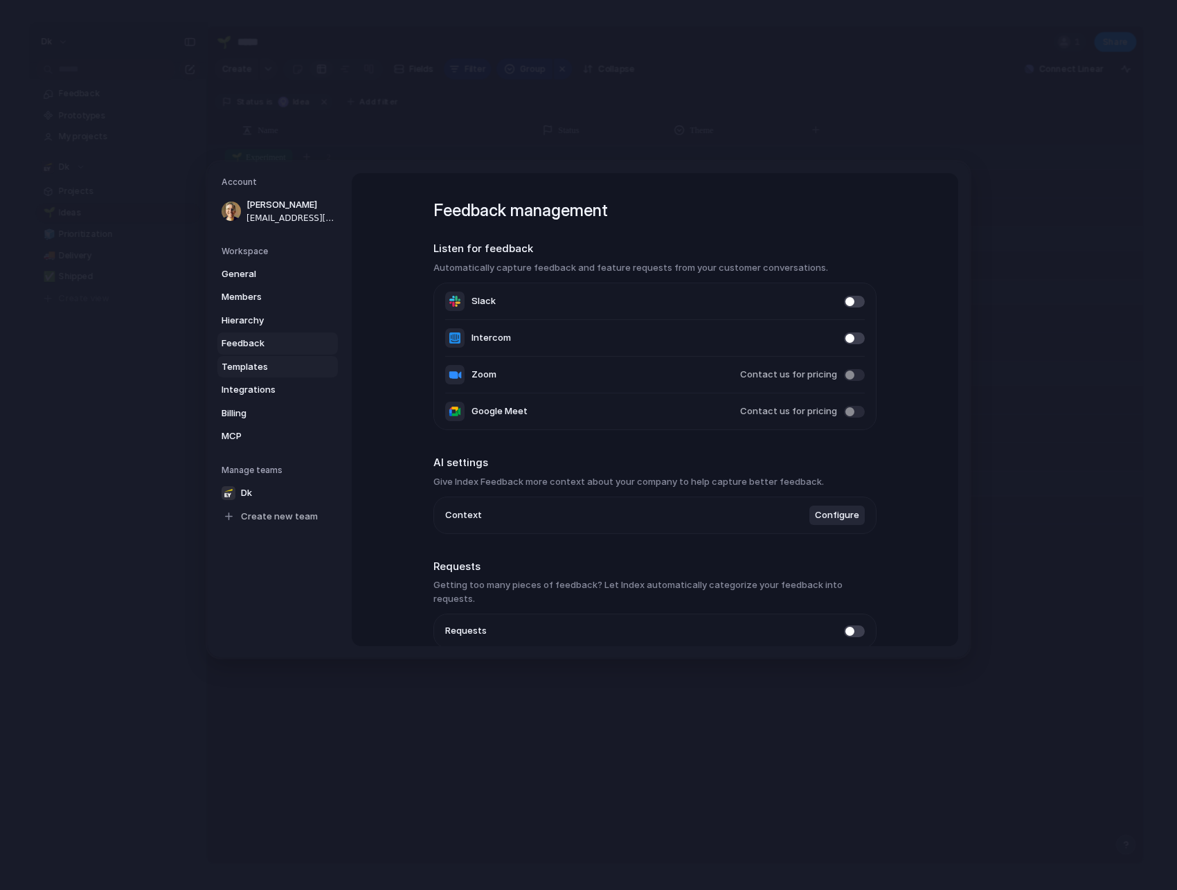
click at [242, 365] on span "Templates" at bounding box center [266, 366] width 89 height 14
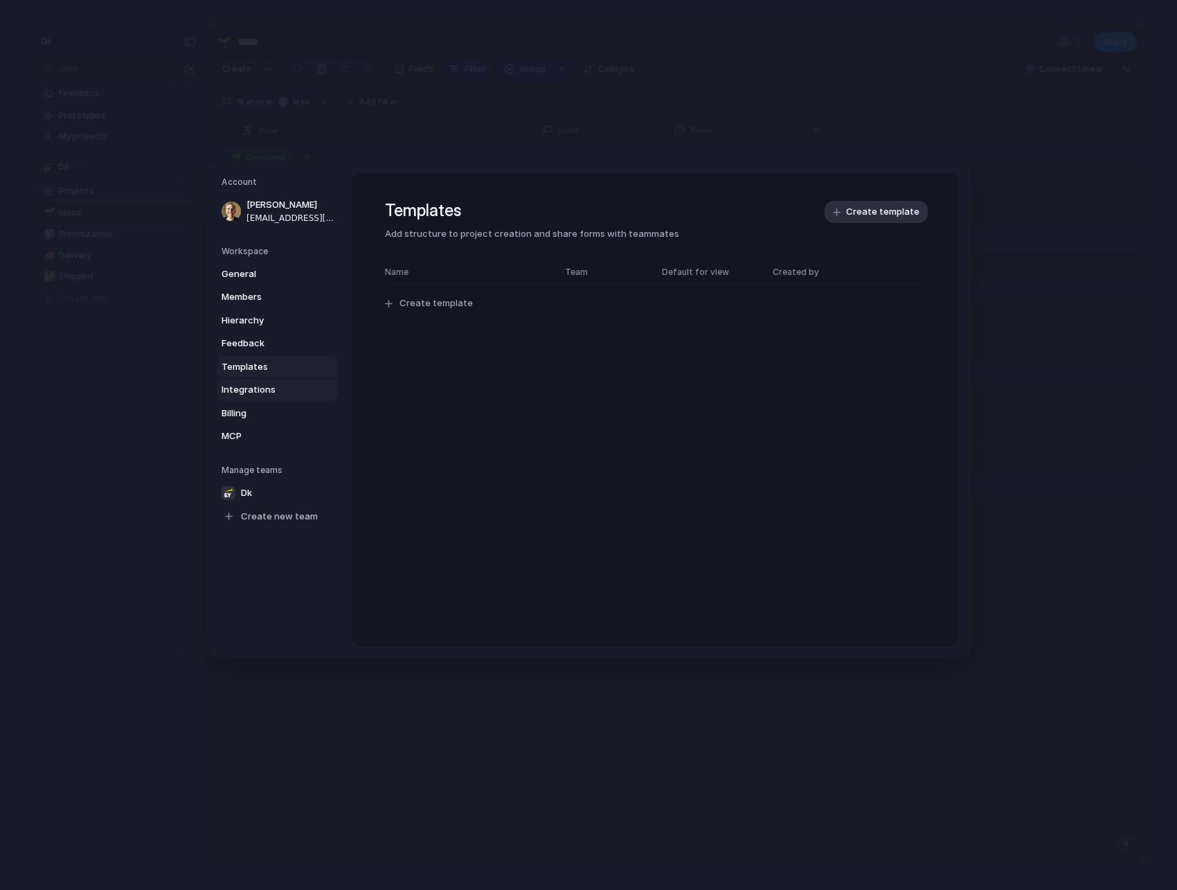
click at [247, 388] on span "Integrations" at bounding box center [266, 390] width 89 height 14
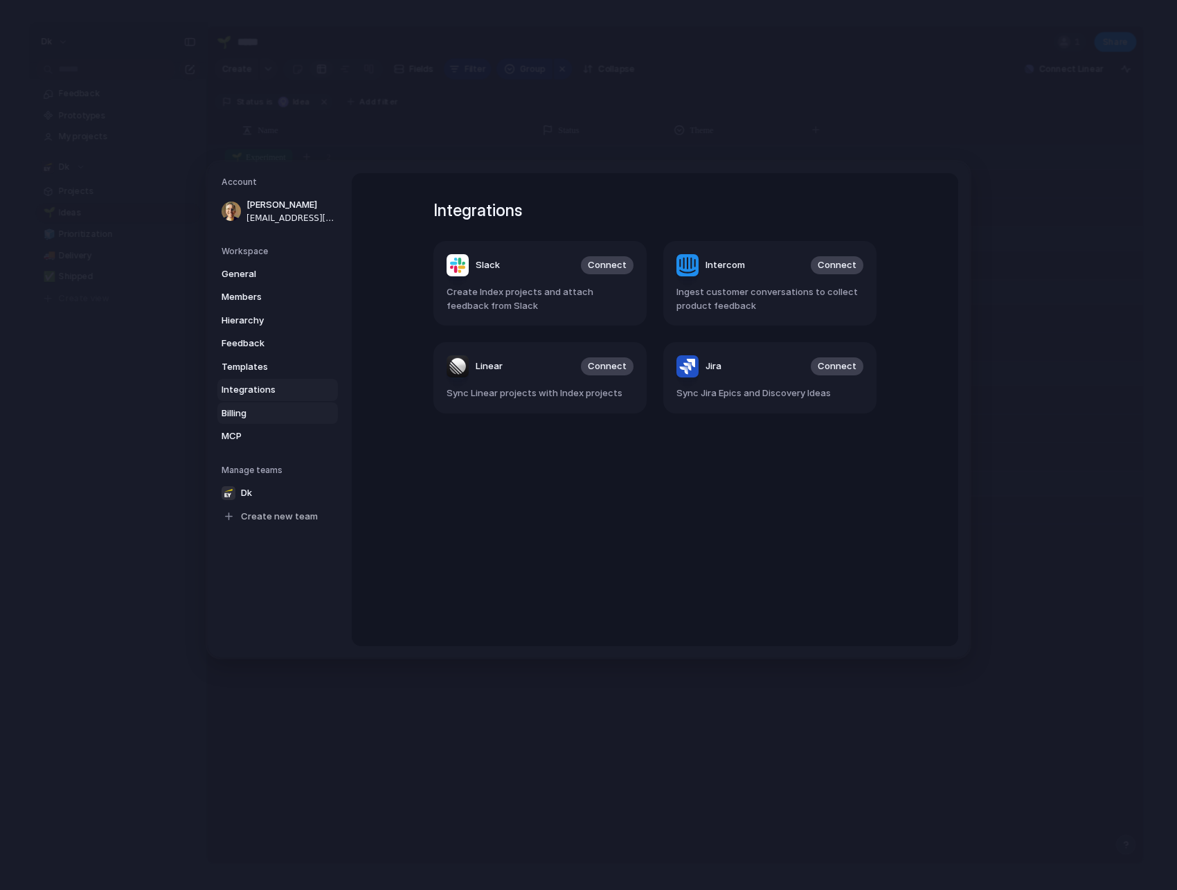
click at [245, 409] on span "Billing" at bounding box center [266, 413] width 89 height 14
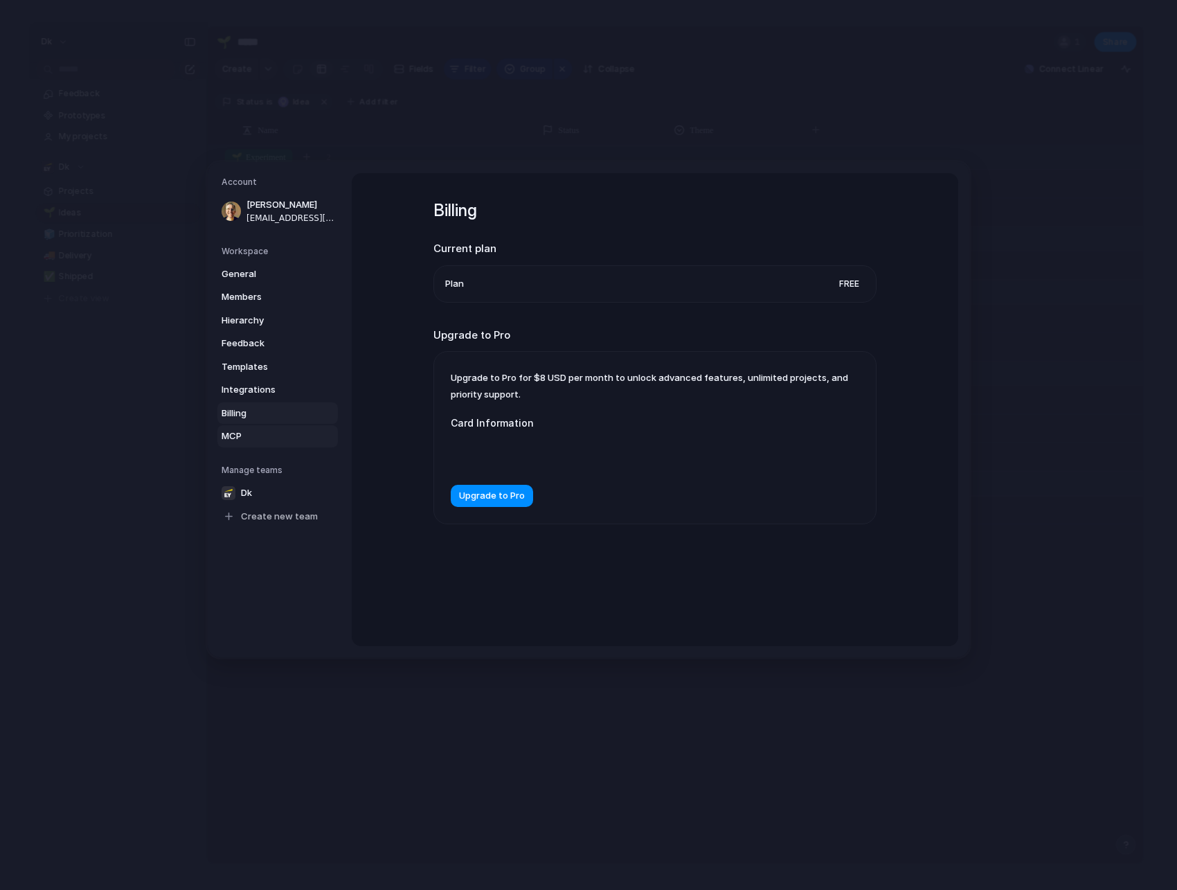
click at [242, 436] on span "MCP" at bounding box center [266, 436] width 89 height 14
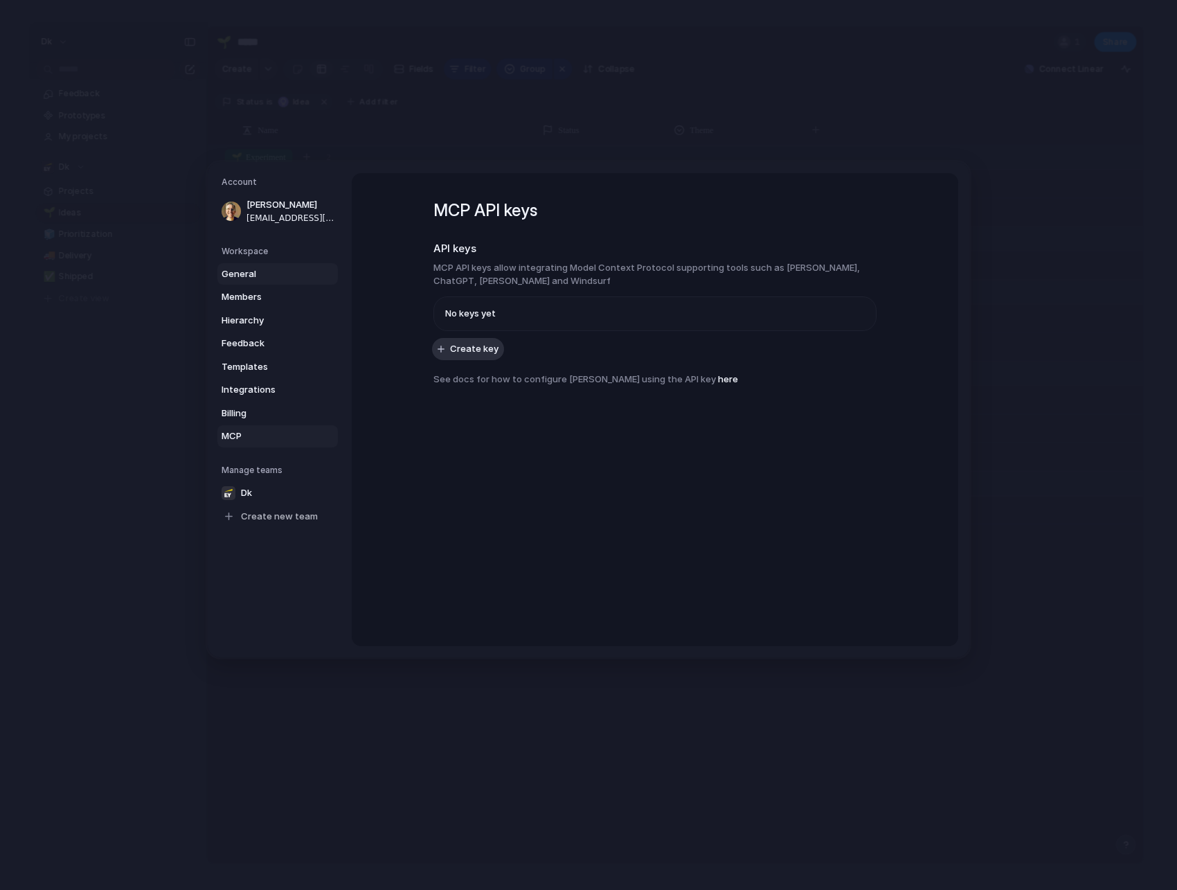
click at [235, 269] on span "General" at bounding box center [266, 274] width 89 height 14
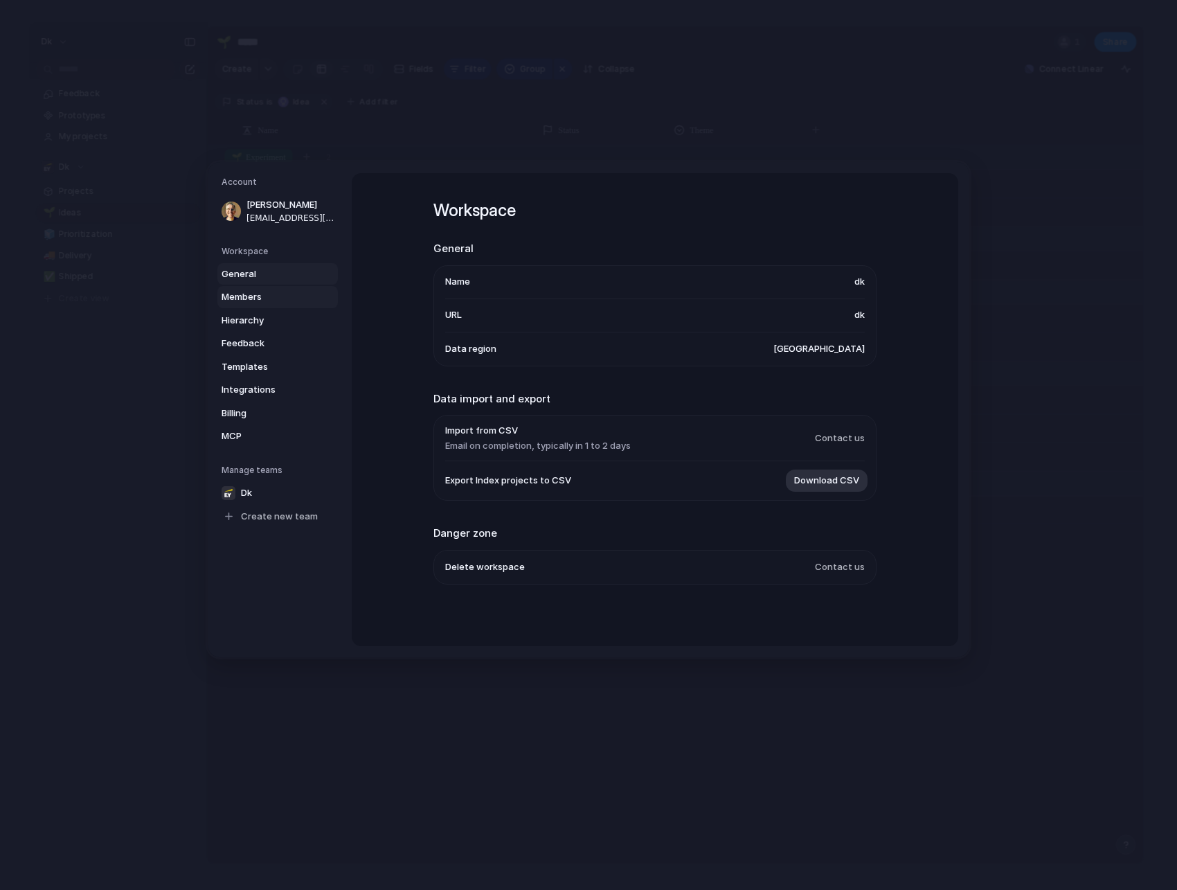
click at [240, 286] on link "Members" at bounding box center [277, 297] width 120 height 22
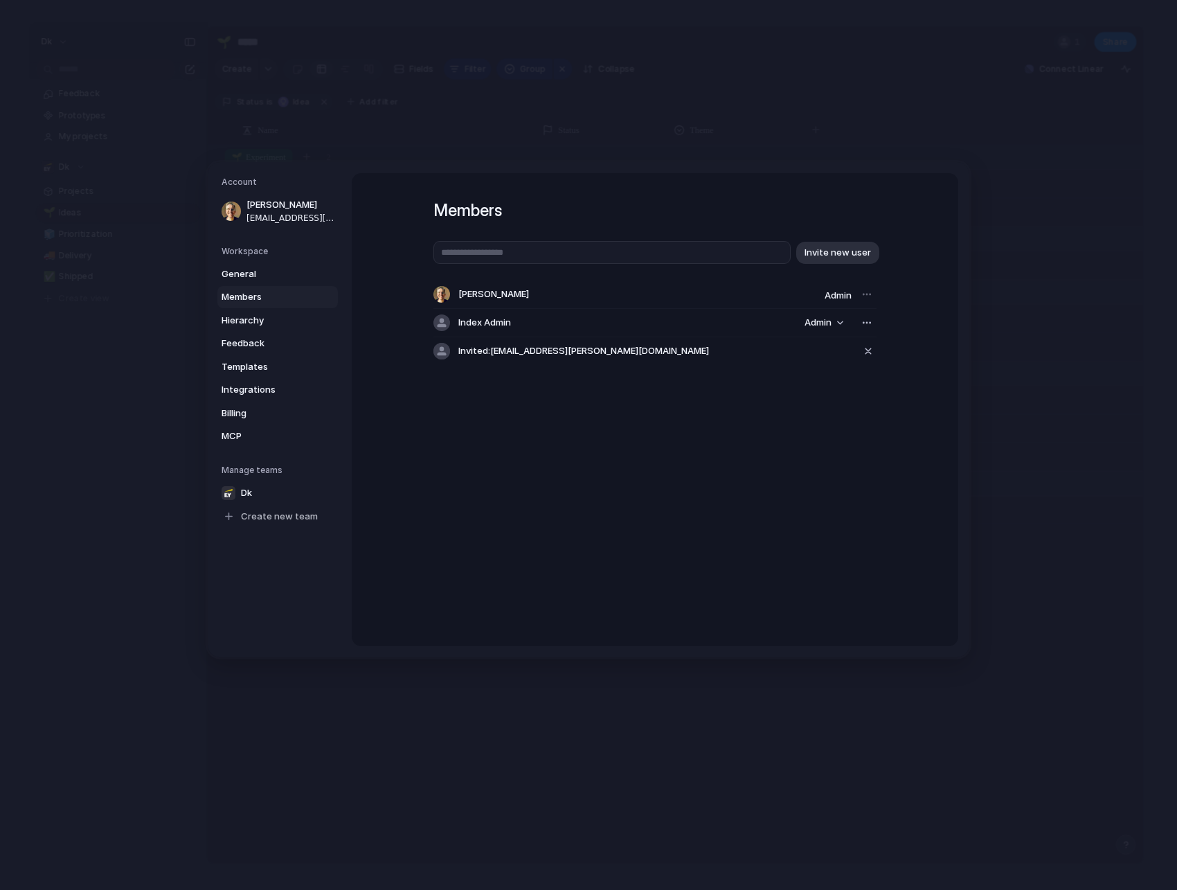
click at [489, 346] on span "Invited: [PERSON_NAME][EMAIL_ADDRESS][DOMAIN_NAME]" at bounding box center [583, 351] width 251 height 14
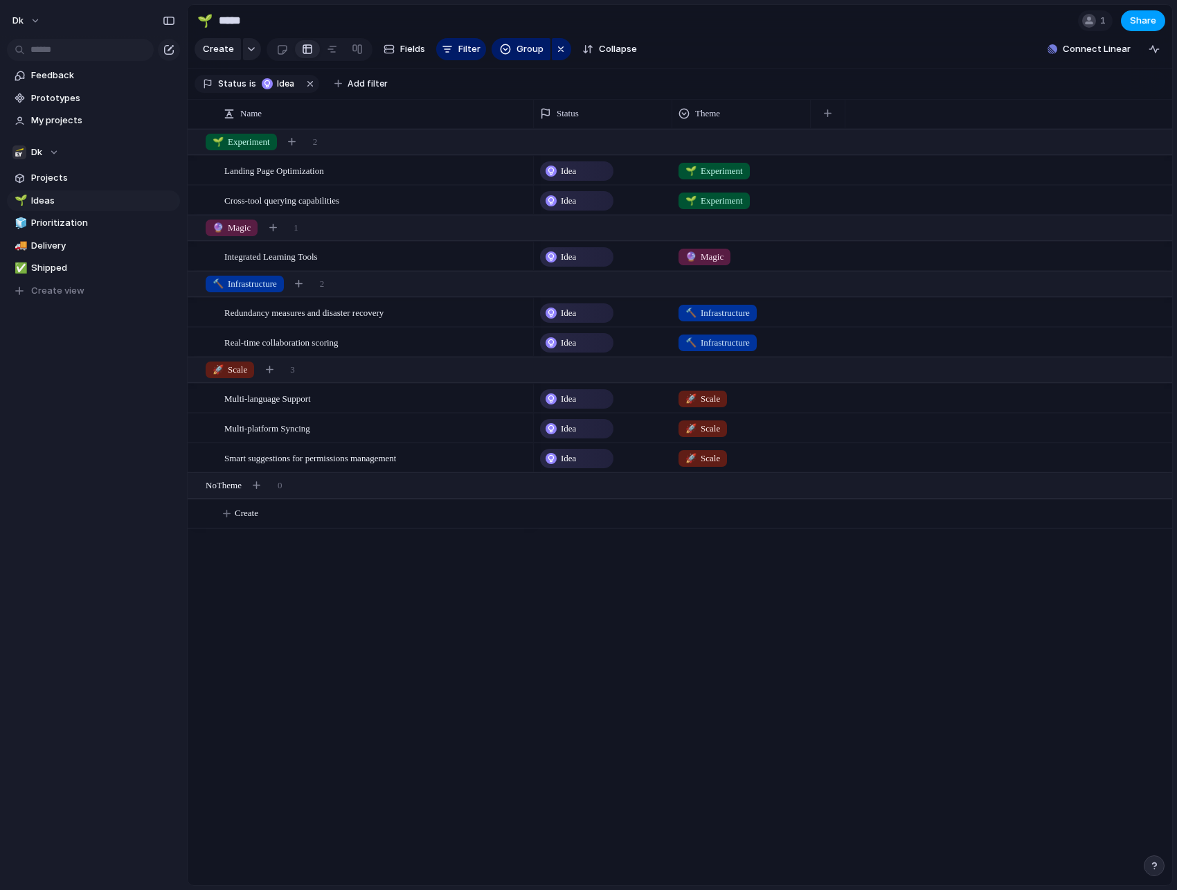
click at [1131, 17] on span "Share" at bounding box center [1143, 21] width 26 height 14
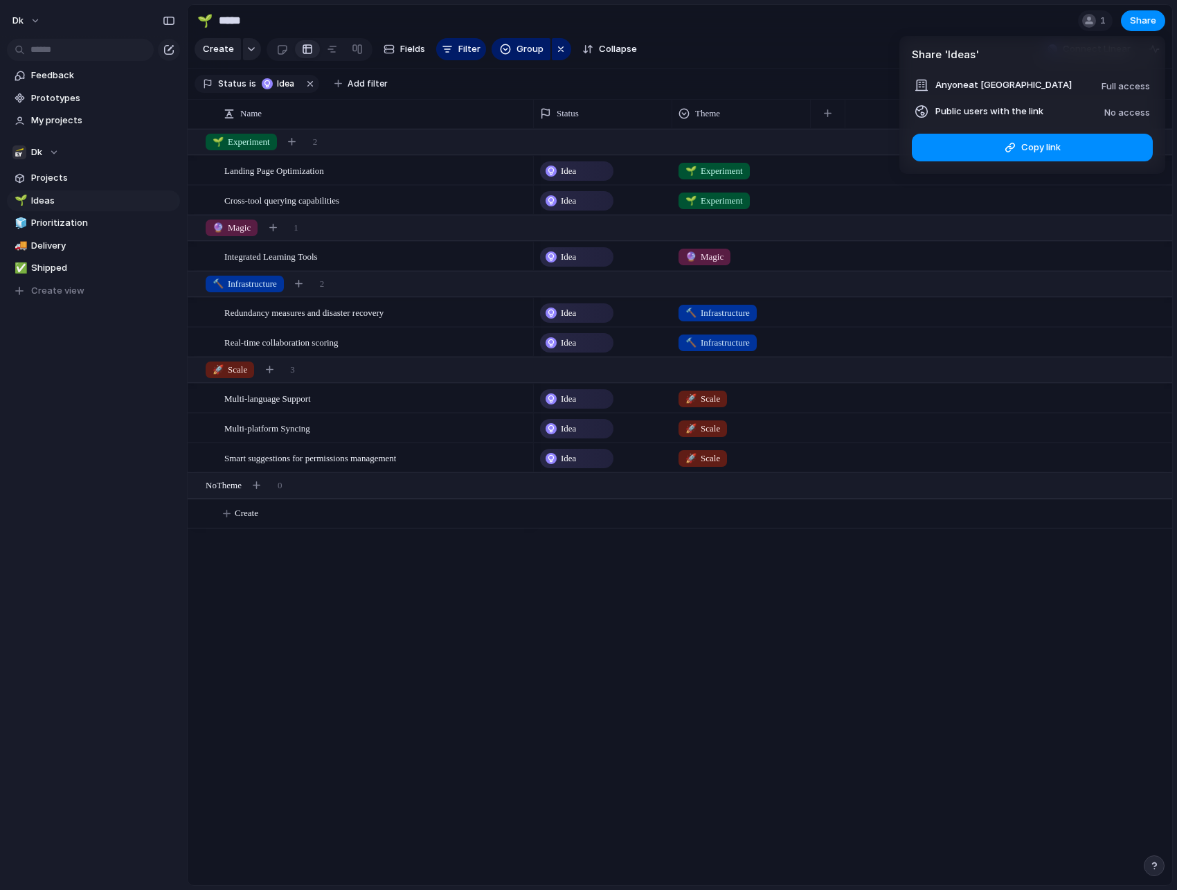
click at [824, 64] on div "Share ' Ideas ' Anyone at Dk Full access Public users with the link No access L…" at bounding box center [588, 445] width 1177 height 890
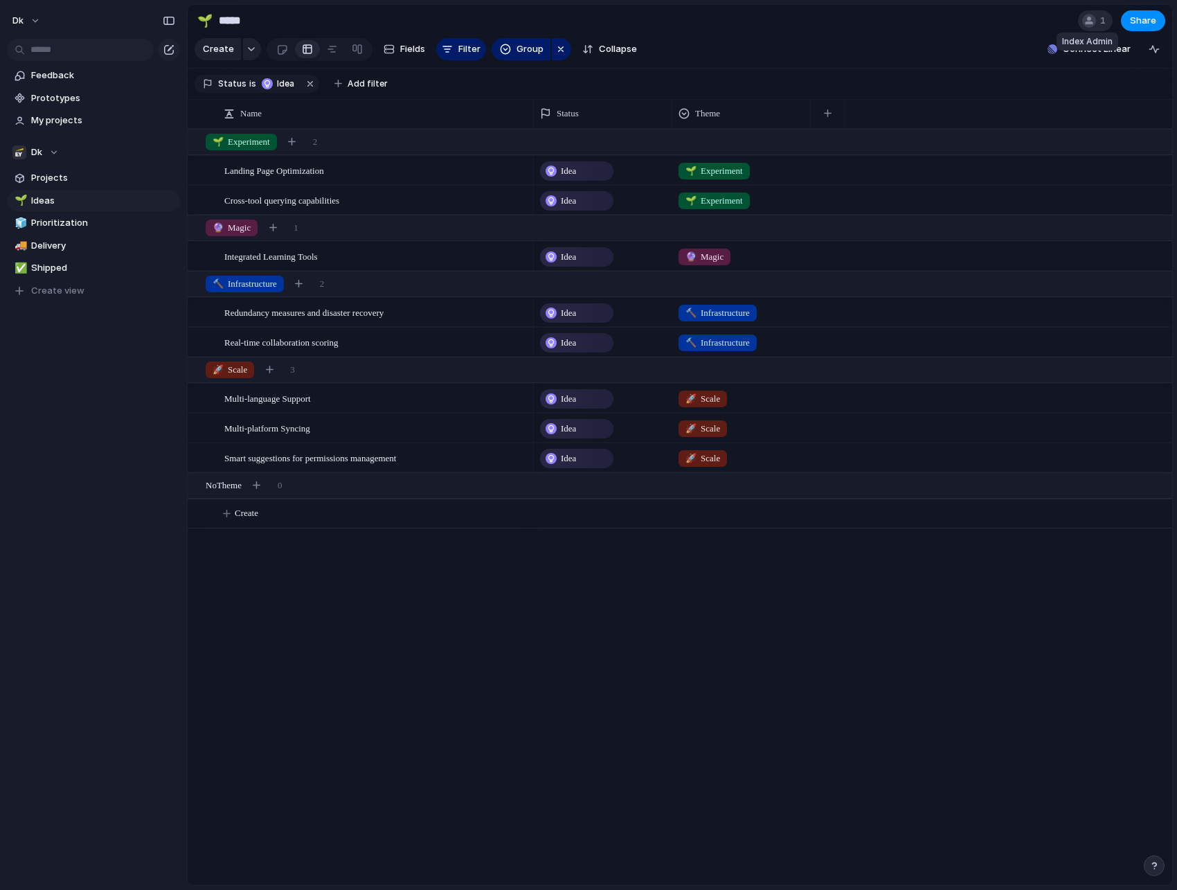
click at [1087, 19] on div at bounding box center [1089, 21] width 14 height 14
click at [1087, 19] on div "Seen by Index Admin" at bounding box center [588, 445] width 1177 height 890
click at [16, 26] on span "dk" at bounding box center [17, 21] width 11 height 14
click at [47, 50] on span "Settings" at bounding box center [51, 52] width 38 height 14
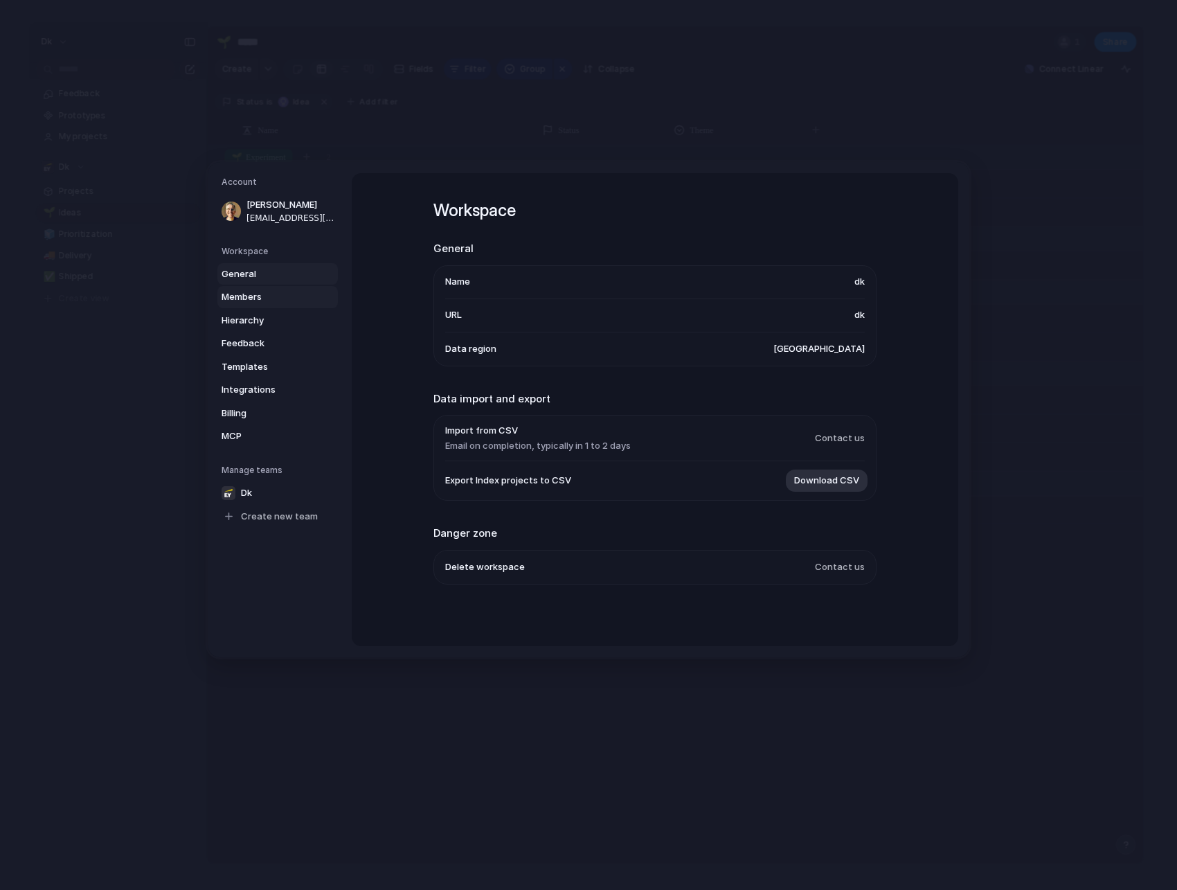
click at [257, 299] on span "Members" at bounding box center [266, 297] width 89 height 14
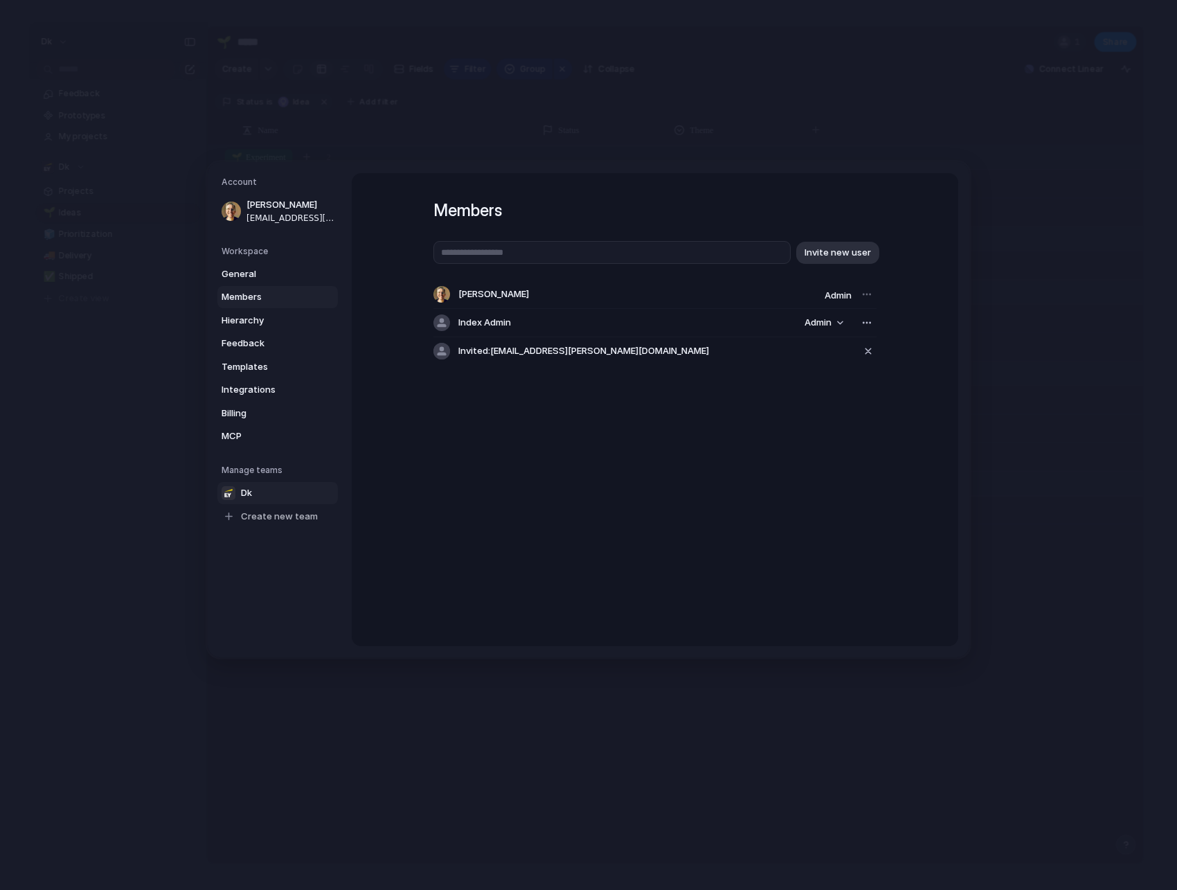
click at [251, 494] on span "Dk" at bounding box center [246, 492] width 11 height 14
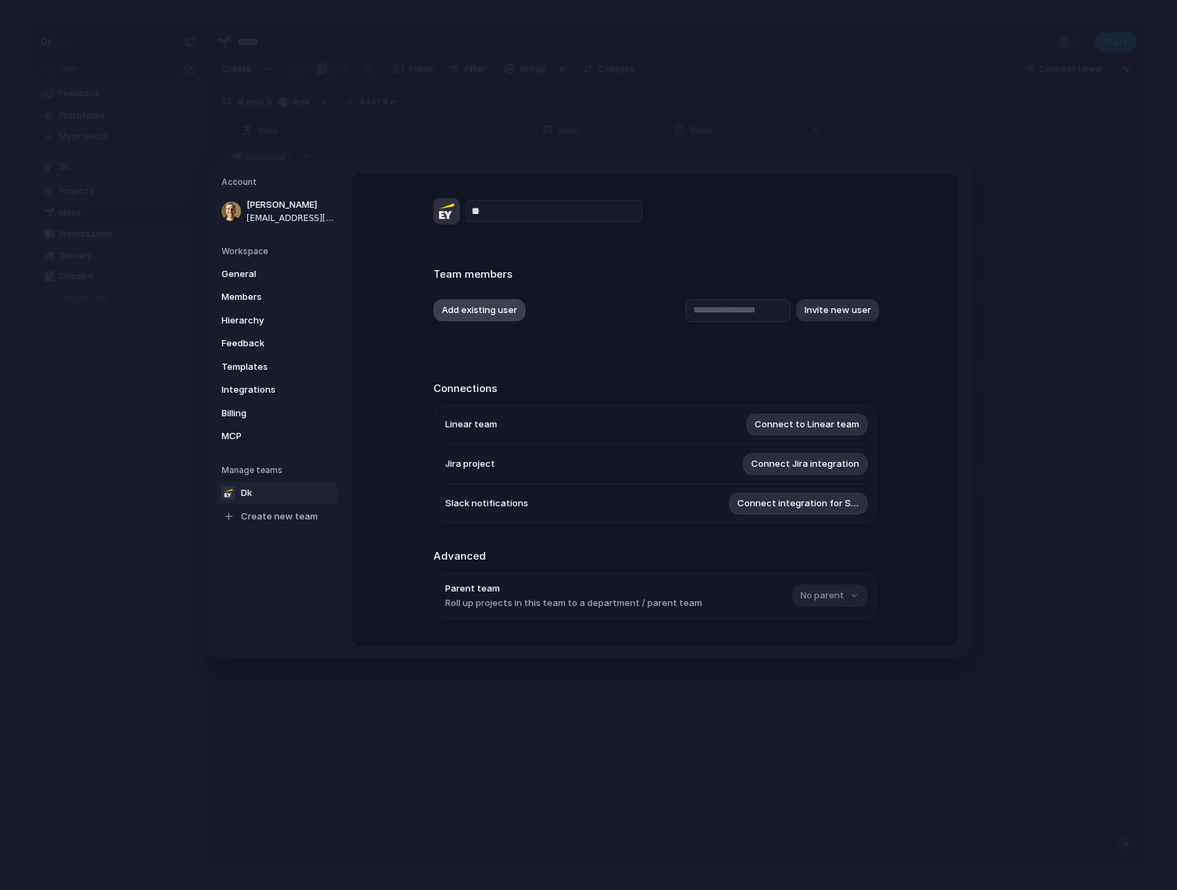
click at [501, 312] on button "Add existing user" at bounding box center [479, 310] width 92 height 22
click at [570, 315] on div "[PERSON_NAME] Index Admin" at bounding box center [588, 445] width 1177 height 890
click at [705, 304] on input "text" at bounding box center [737, 309] width 105 height 23
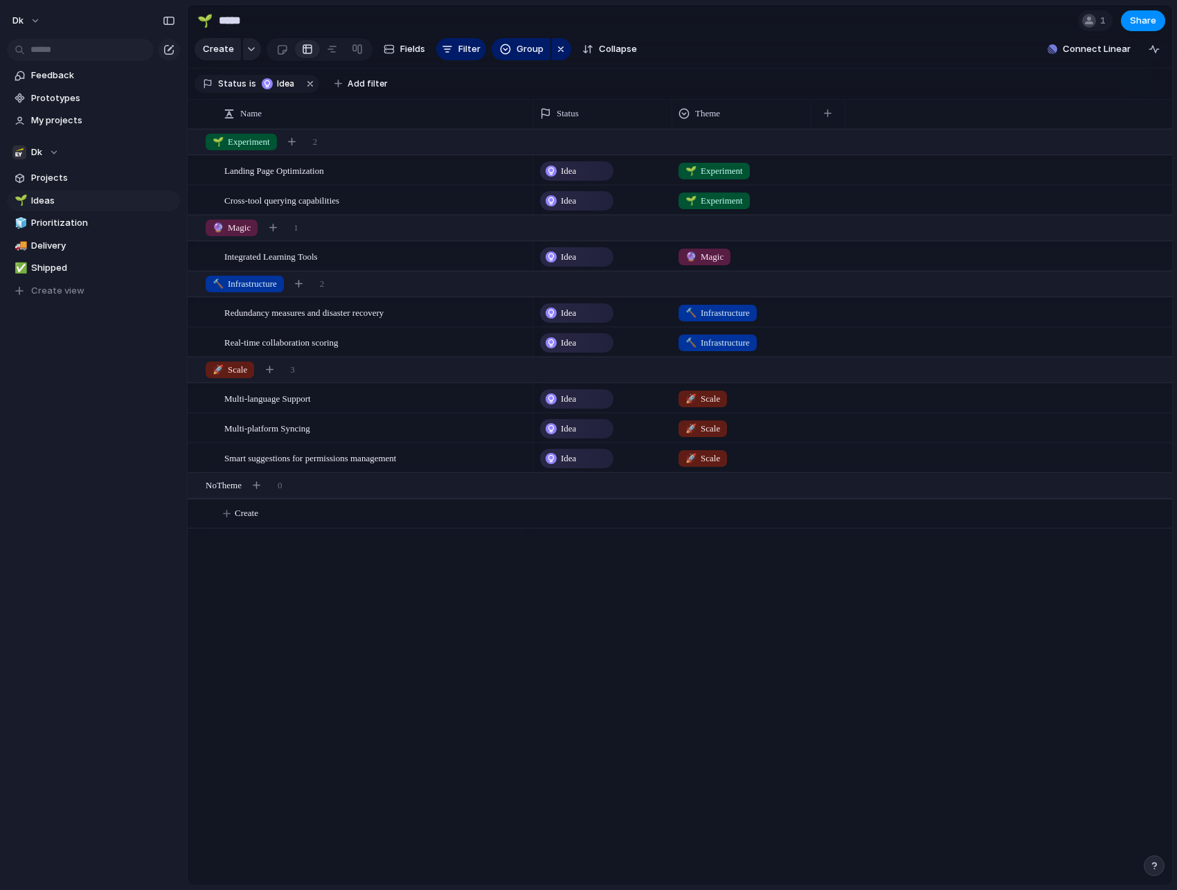
click at [1140, 168] on div "Idea 🌱 Experiment" at bounding box center [853, 170] width 638 height 30
click at [88, 217] on span "Prioritization" at bounding box center [103, 223] width 144 height 14
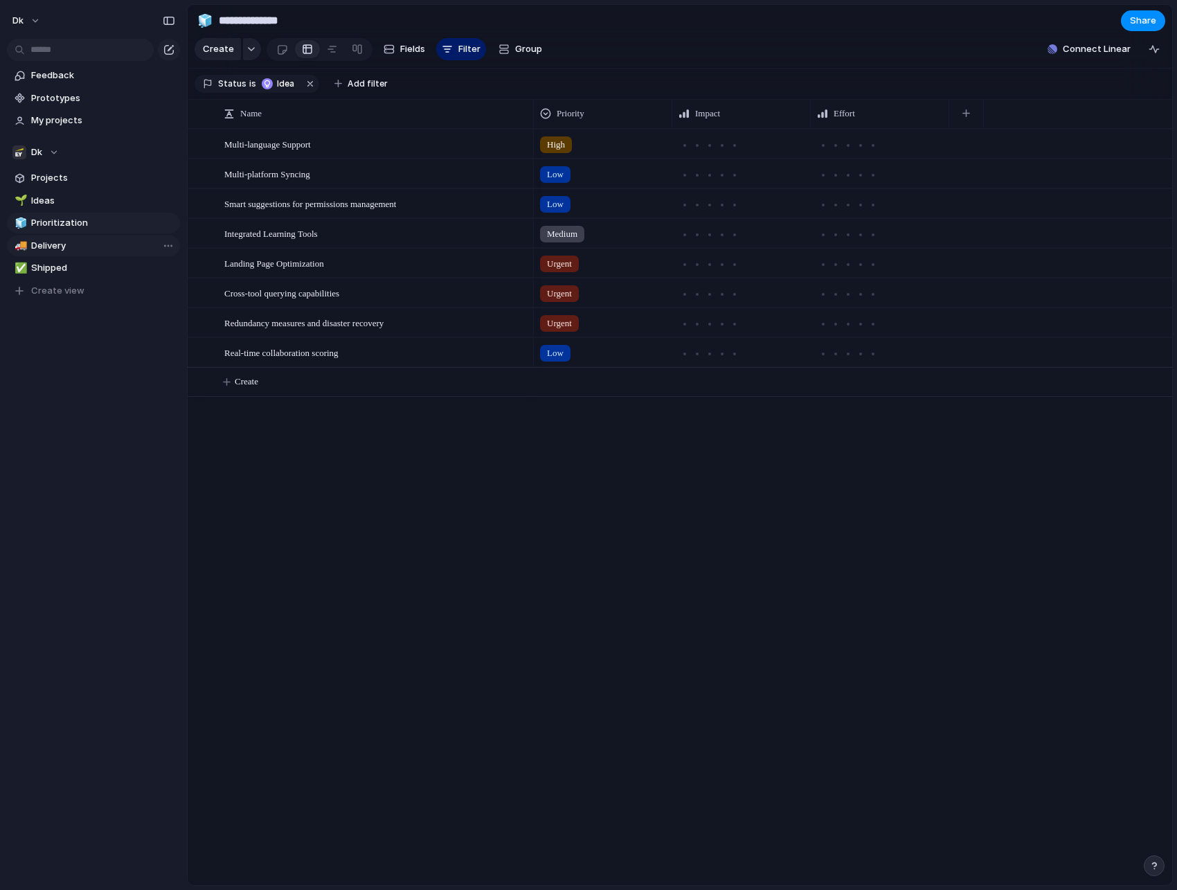
click at [73, 249] on span "Delivery" at bounding box center [103, 246] width 144 height 14
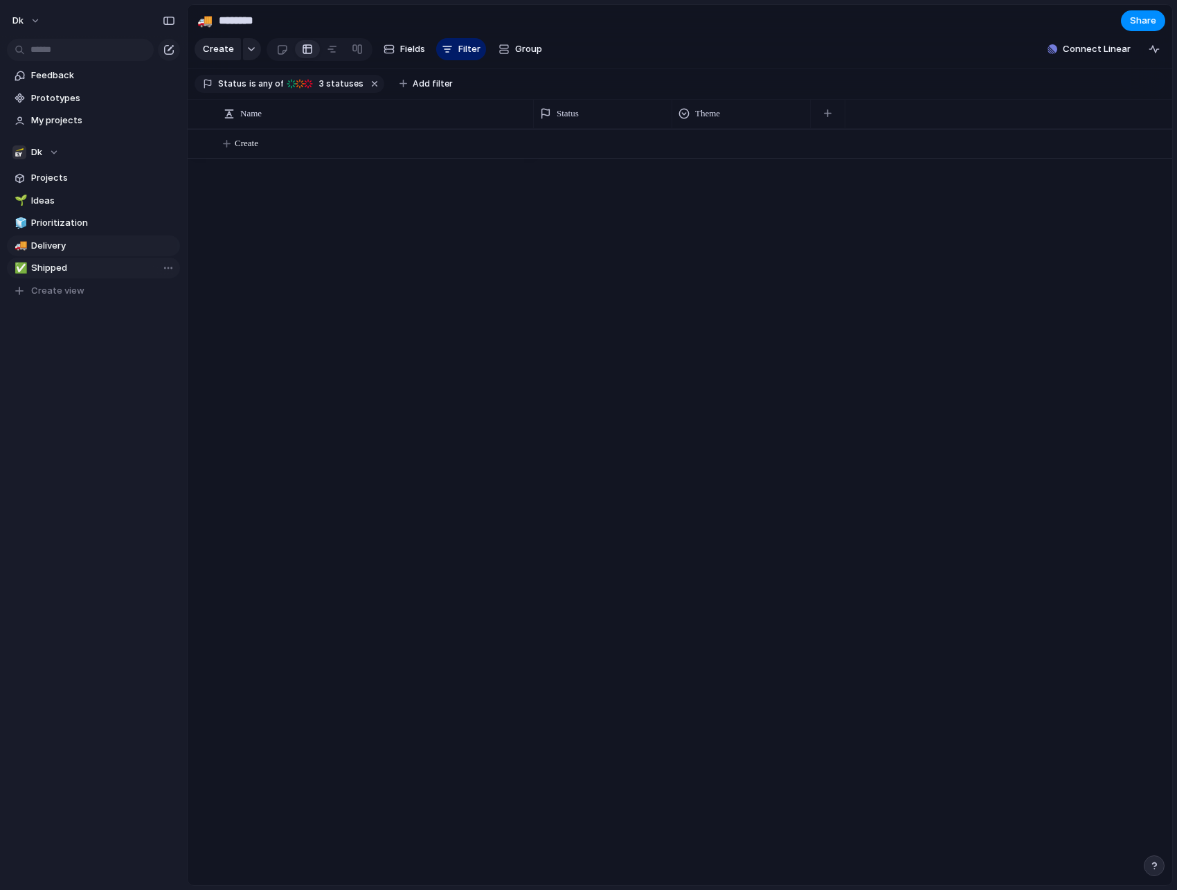
click at [66, 271] on span "Shipped" at bounding box center [103, 268] width 144 height 14
click at [69, 222] on span "Prioritization" at bounding box center [103, 223] width 144 height 14
type input "**********"
